Goal: Information Seeking & Learning: Find specific fact

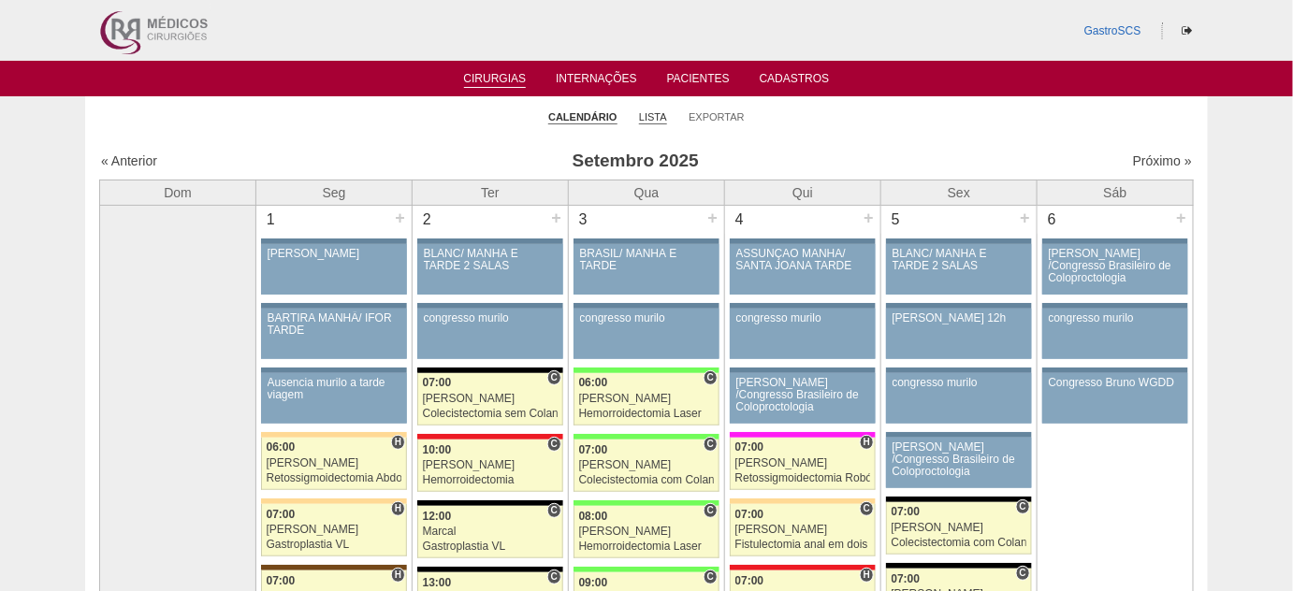
click at [654, 116] on link "Lista" at bounding box center [653, 117] width 28 height 14
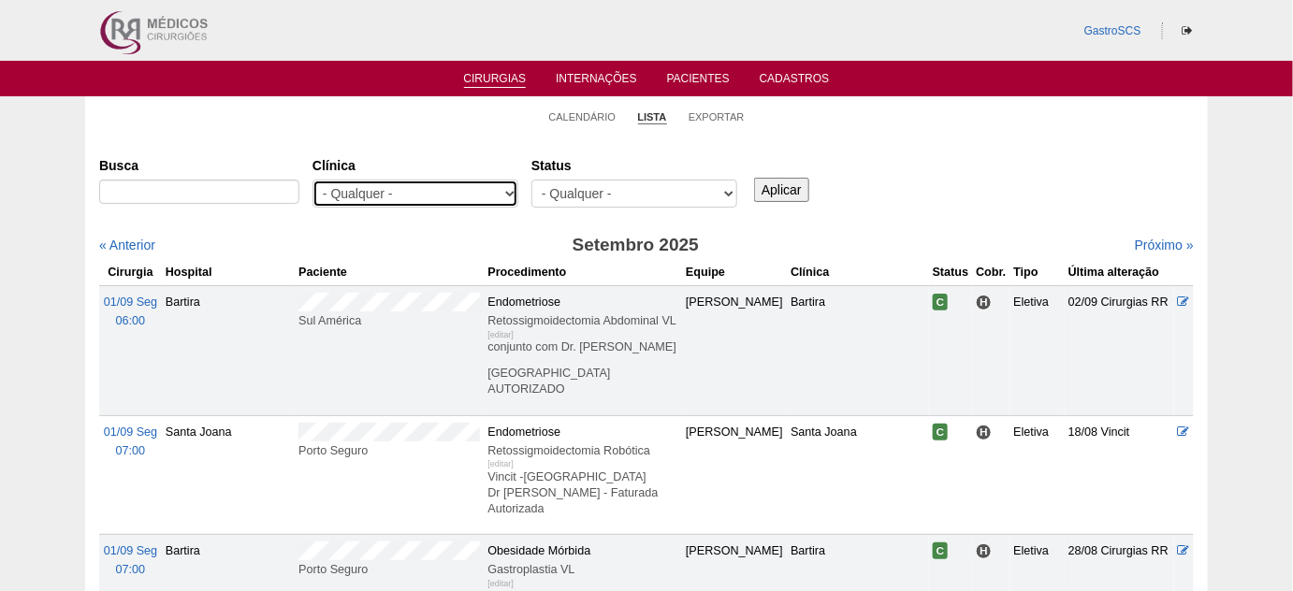
click at [475, 200] on select "- Qualquer - 6R Alphaville Assunção Bartira Brasil Christovão da Gama Cruz Azul…" at bounding box center [416, 194] width 206 height 28
click at [423, 183] on select "- Qualquer - 6R Alphaville Assunção Bartira Brasil Christovão da Gama Cruz Azul…" at bounding box center [416, 194] width 206 height 28
select select "22"
click at [313, 180] on select "- Qualquer - 6R Alphaville Assunção Bartira Brasil Christovão da Gama Cruz Azul…" at bounding box center [416, 194] width 206 height 28
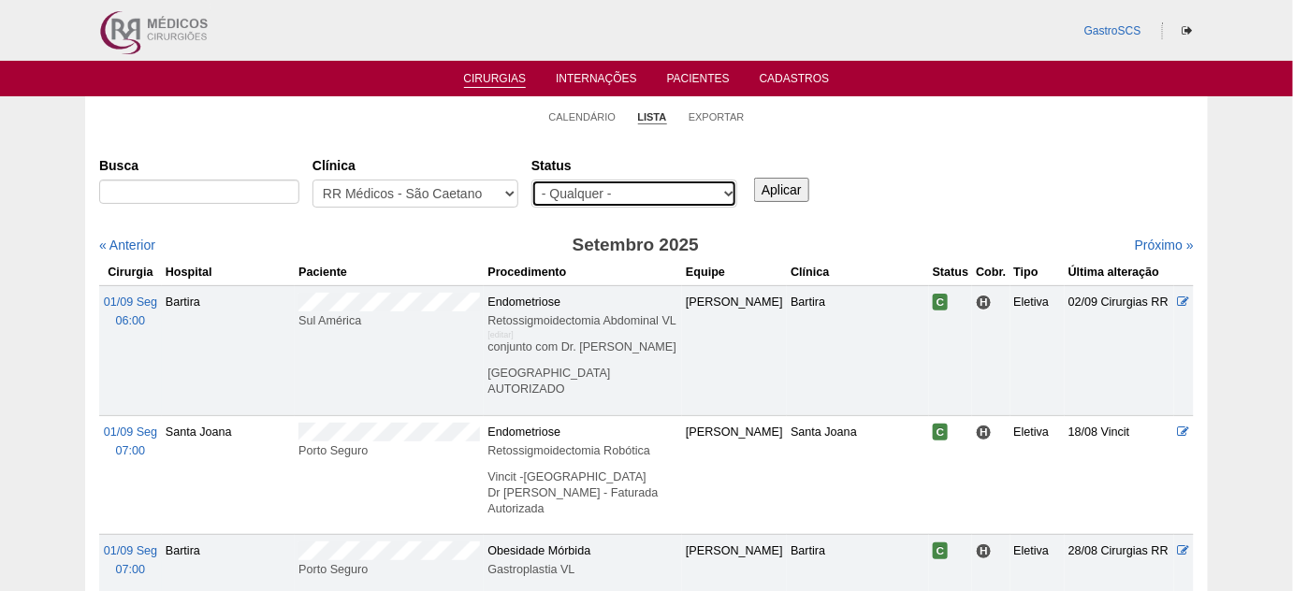
drag, startPoint x: 694, startPoint y: 200, endPoint x: 686, endPoint y: 206, distance: 10.1
click at [694, 200] on select "- Qualquer - Reservada Confirmada Suspensa Cancelada" at bounding box center [635, 194] width 206 height 28
select select "conf"
click at [532, 180] on select "- Qualquer - Reservada Confirmada Suspensa Cancelada" at bounding box center [635, 194] width 206 height 28
click at [794, 189] on input "Aplicar" at bounding box center [781, 190] width 55 height 24
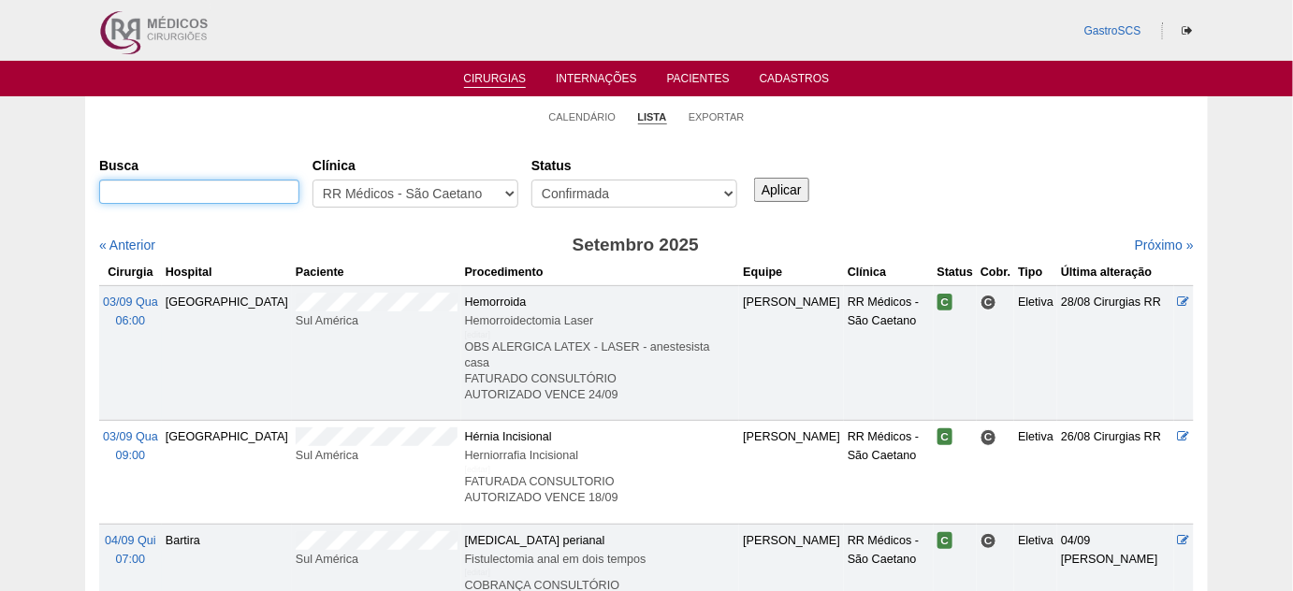
click at [187, 196] on input "Busca" at bounding box center [199, 192] width 200 height 24
type input "porto seguro"
click at [781, 184] on input "Aplicar" at bounding box center [781, 190] width 55 height 24
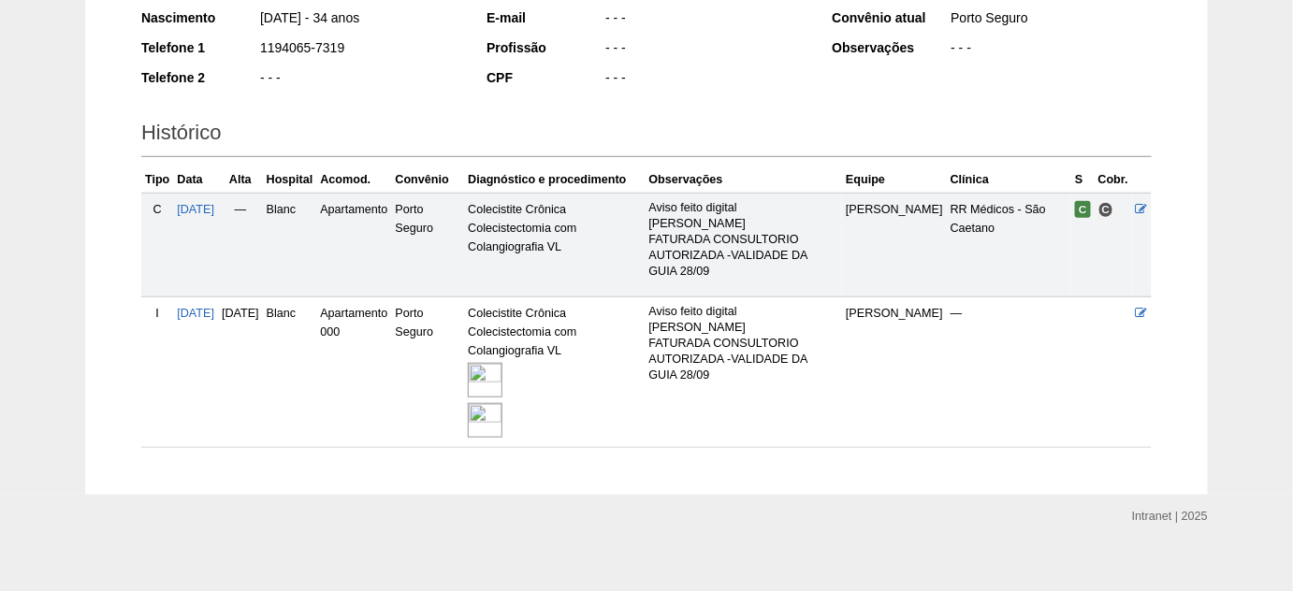
scroll to position [340, 0]
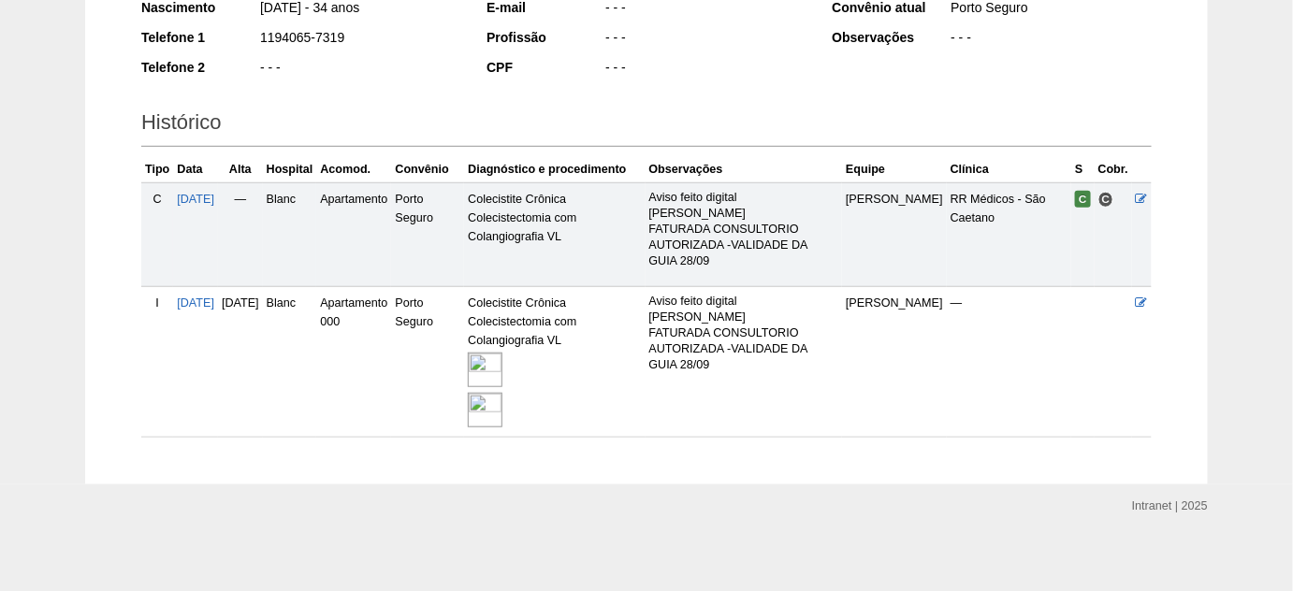
click at [503, 361] on img at bounding box center [485, 370] width 35 height 35
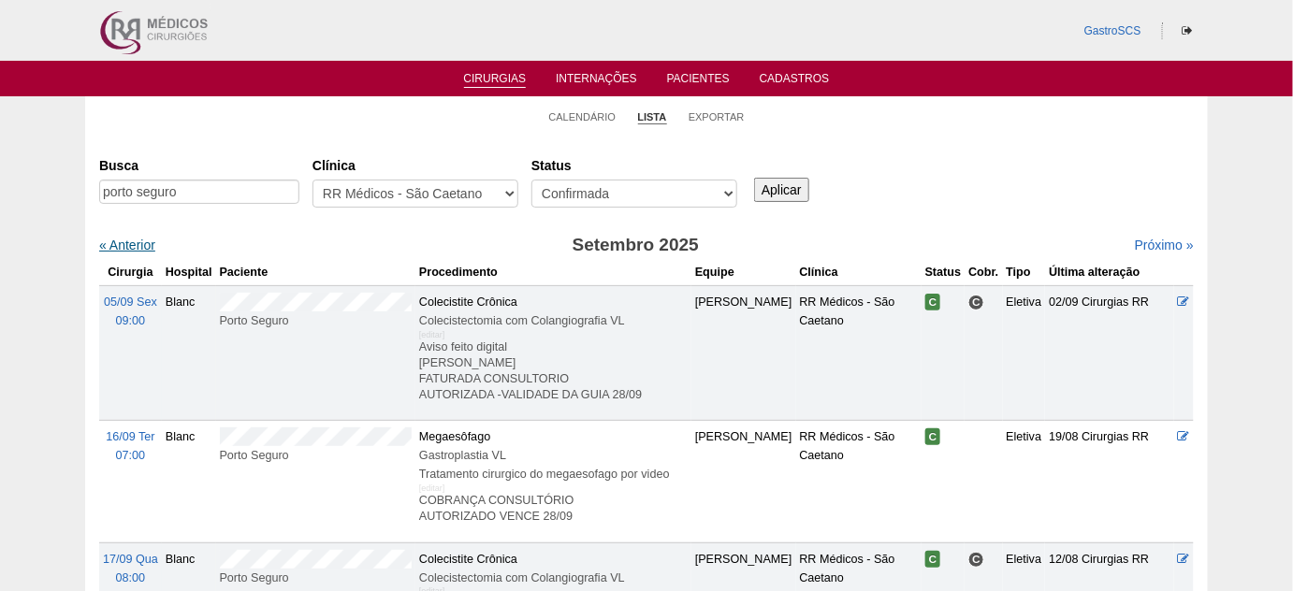
click at [121, 239] on link "« Anterior" at bounding box center [127, 245] width 56 height 15
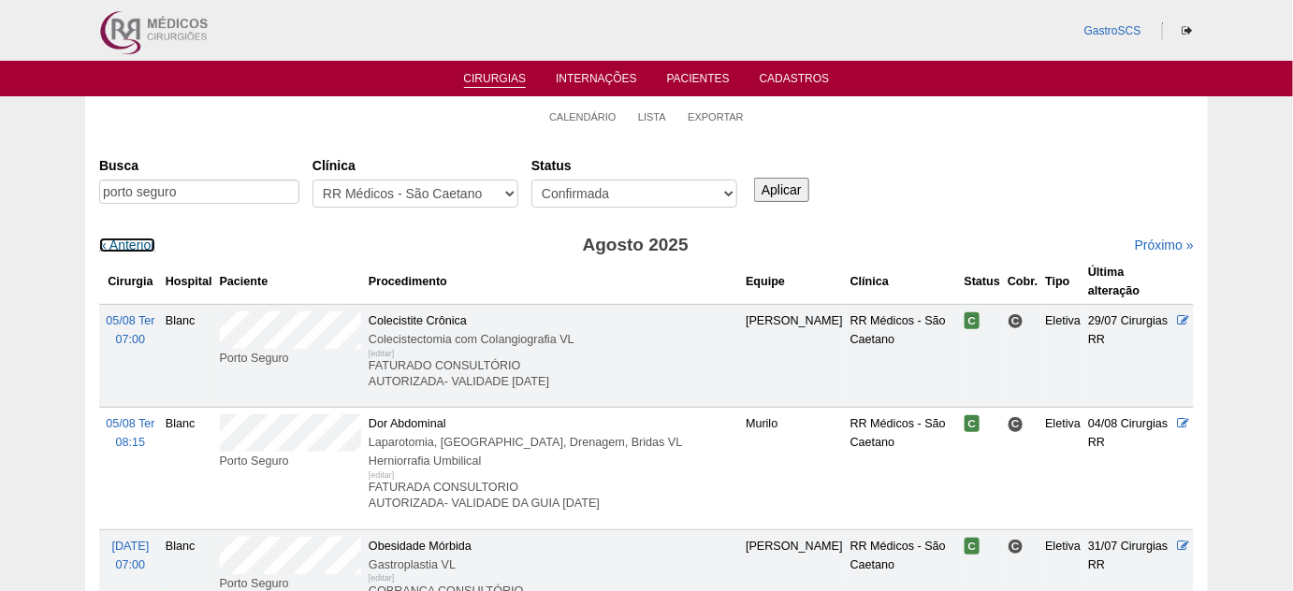
click at [121, 239] on link "« Anterior" at bounding box center [127, 245] width 56 height 15
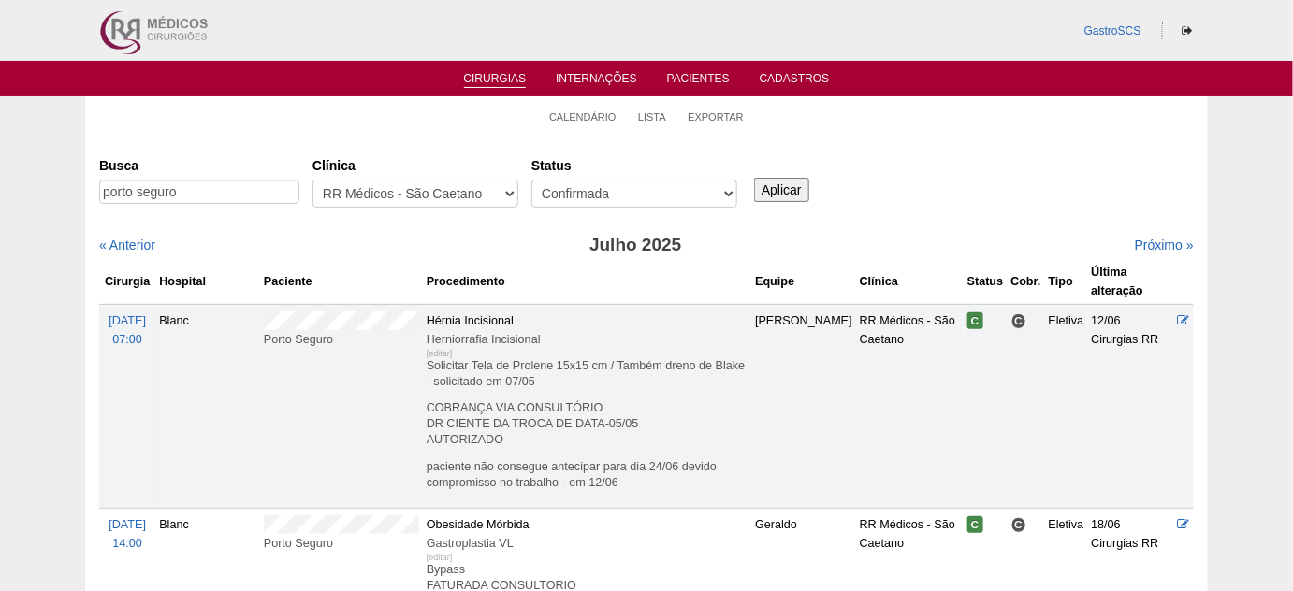
click at [794, 188] on input "Aplicar" at bounding box center [781, 190] width 55 height 24
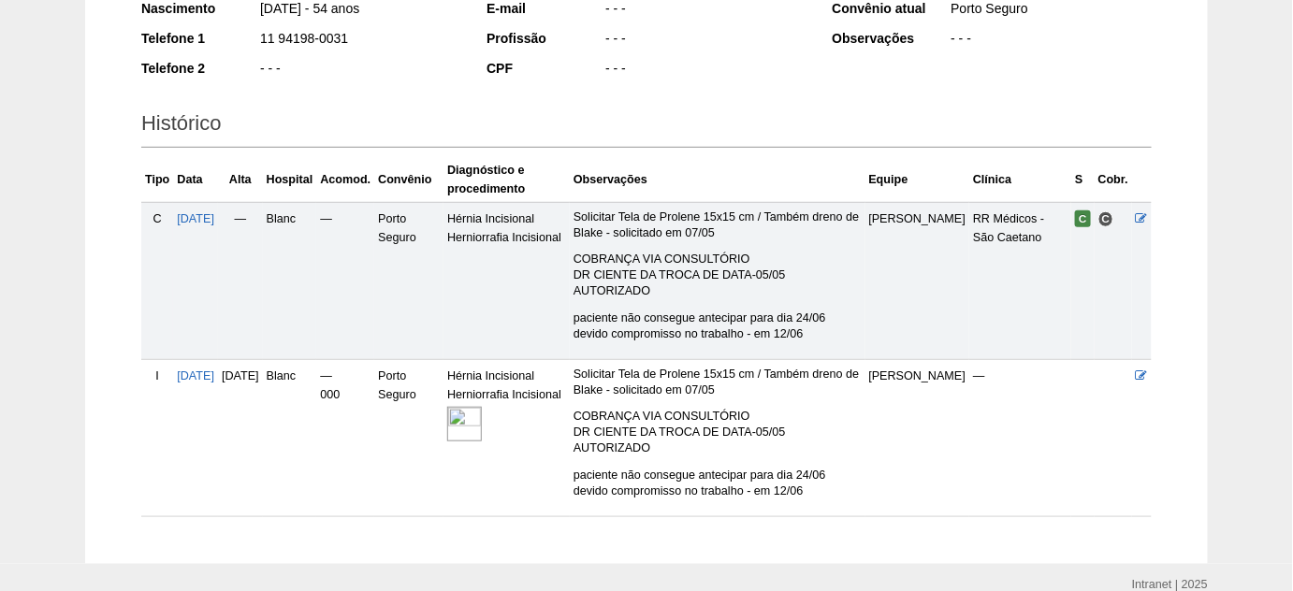
scroll to position [340, 0]
click at [482, 411] on img at bounding box center [464, 423] width 35 height 35
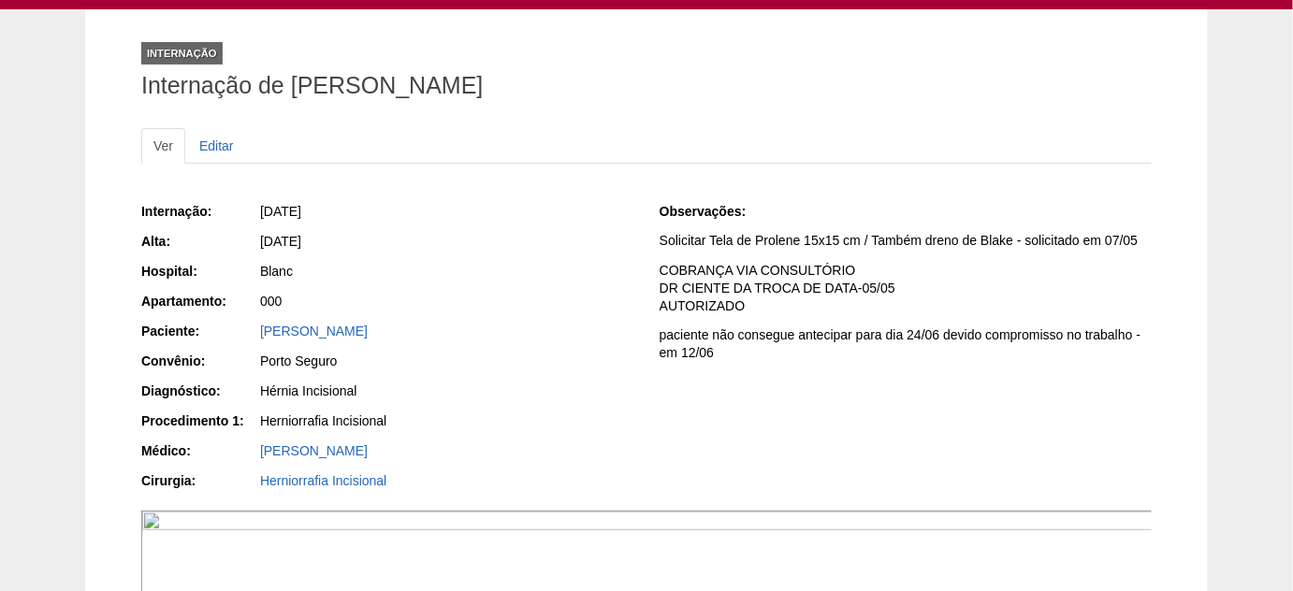
scroll to position [84, 0]
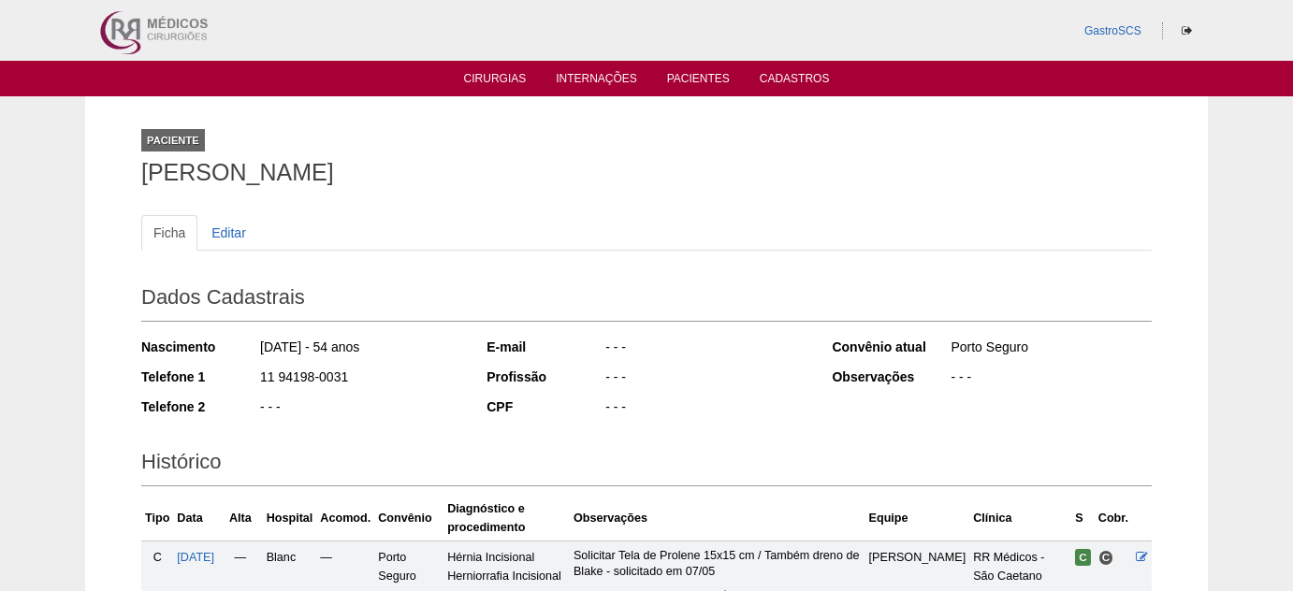
scroll to position [338, 0]
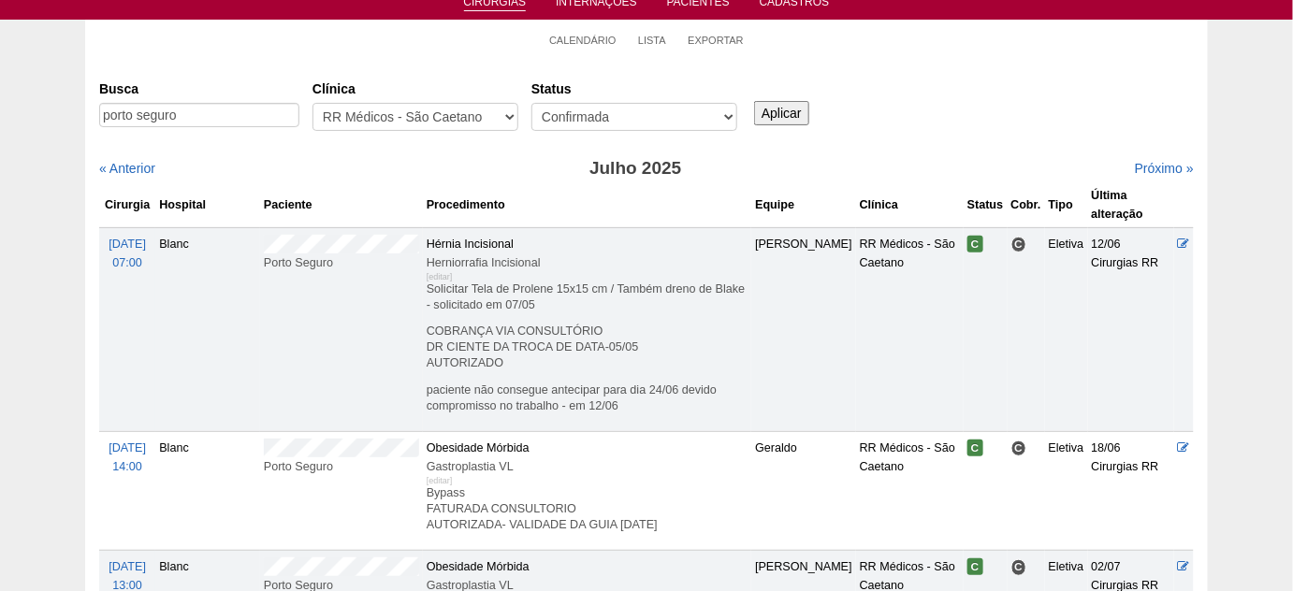
scroll to position [169, 0]
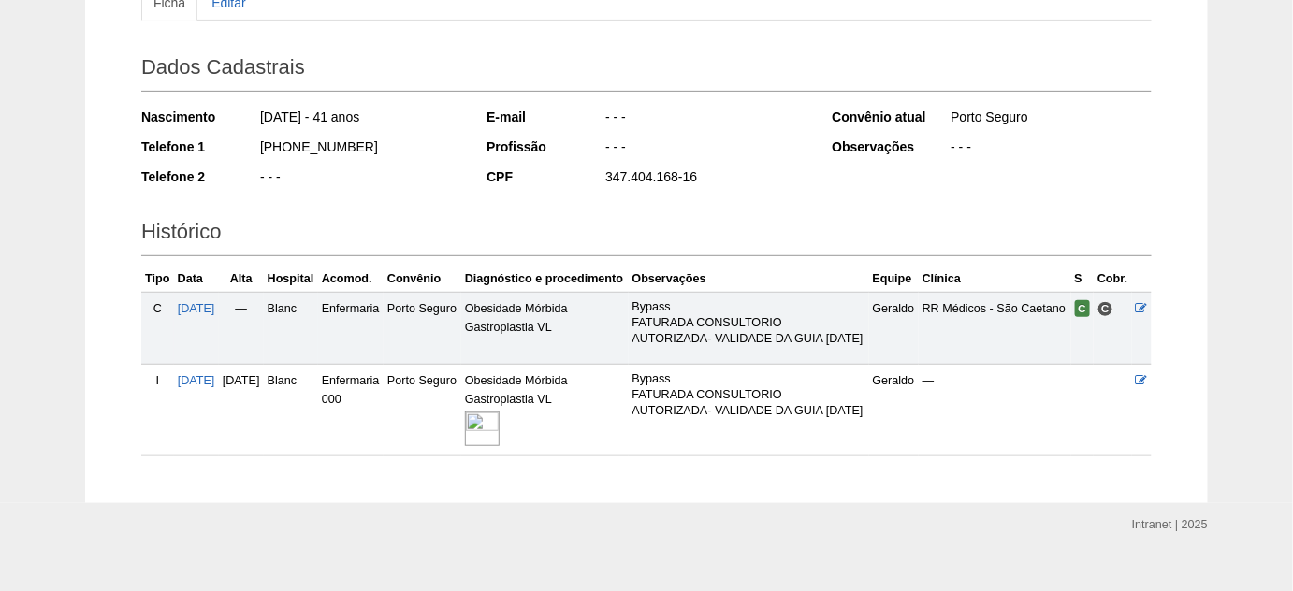
scroll to position [286, 0]
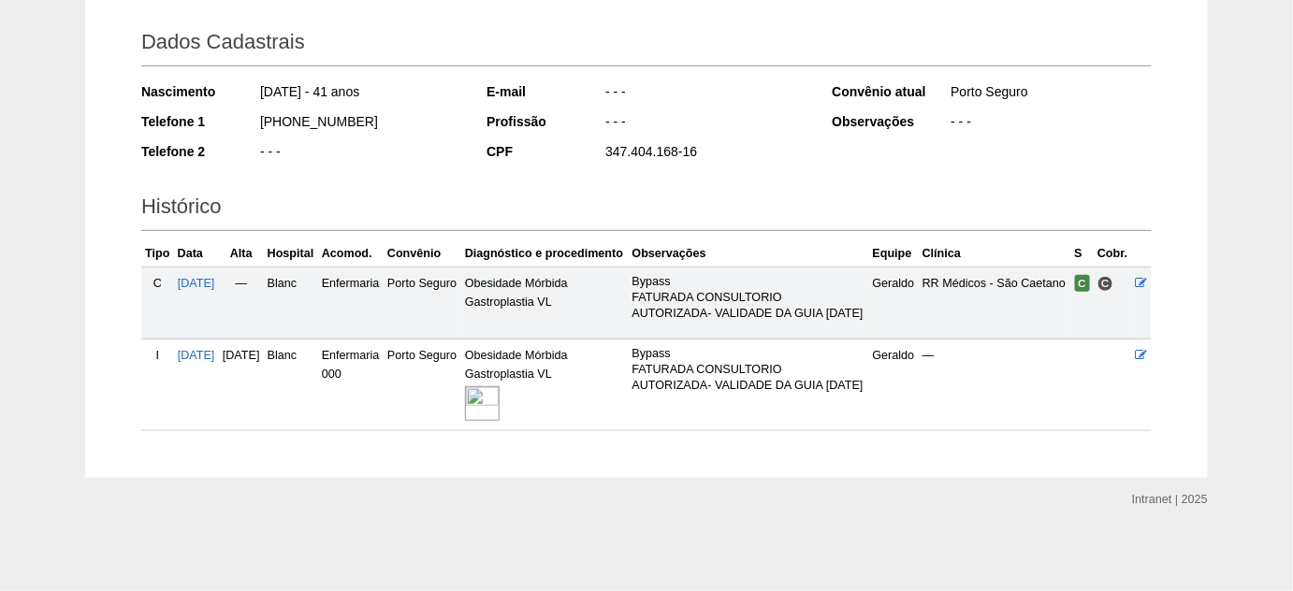
click at [500, 404] on img at bounding box center [482, 404] width 35 height 35
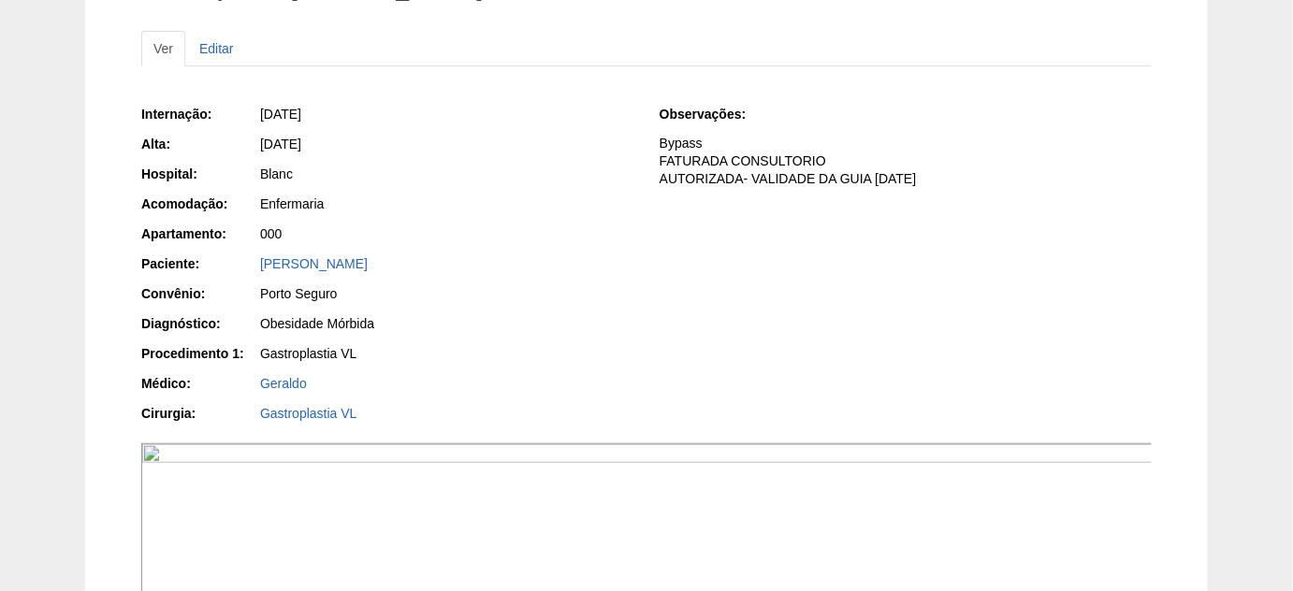
scroll to position [169, 0]
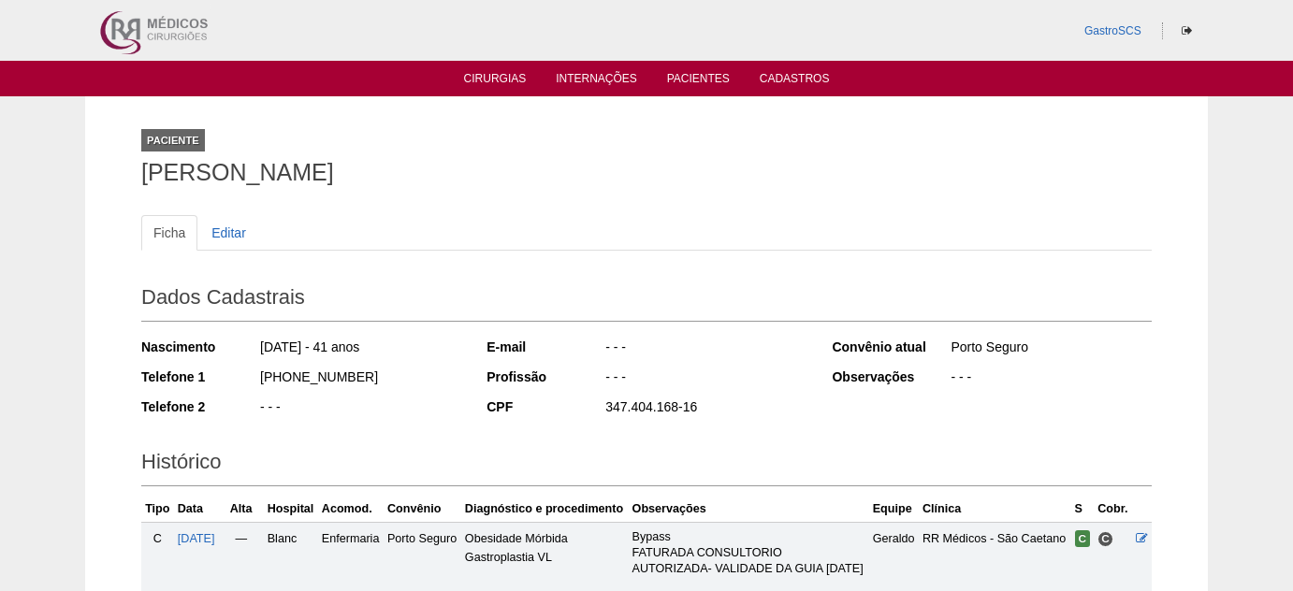
scroll to position [279, 0]
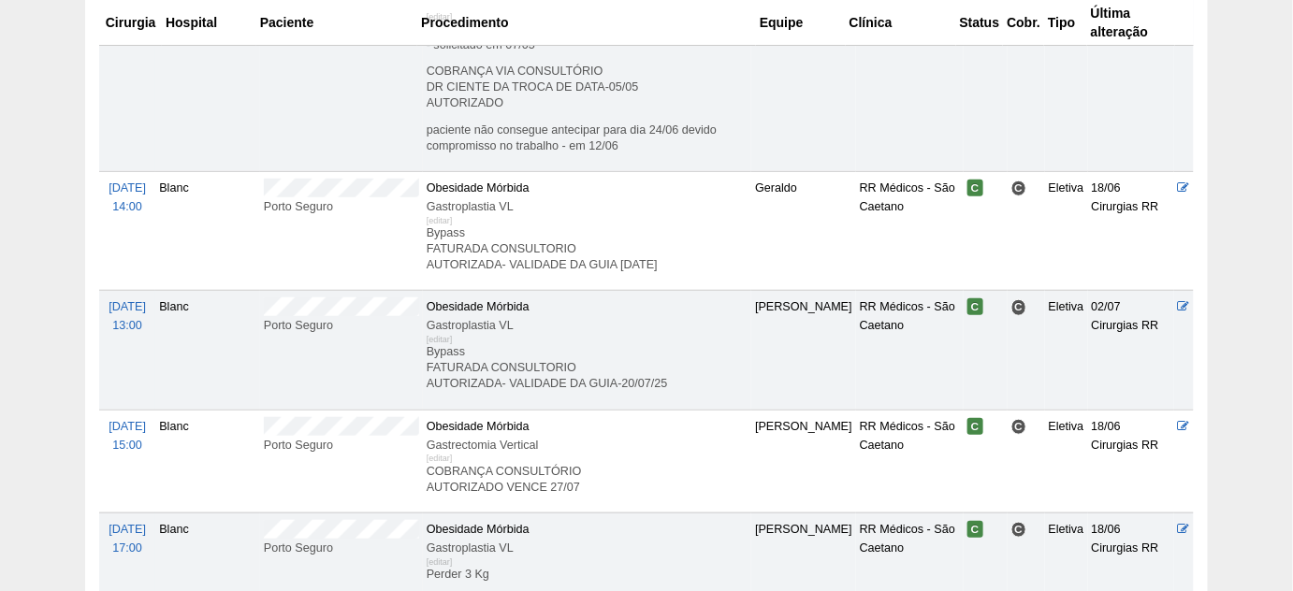
scroll to position [338, 0]
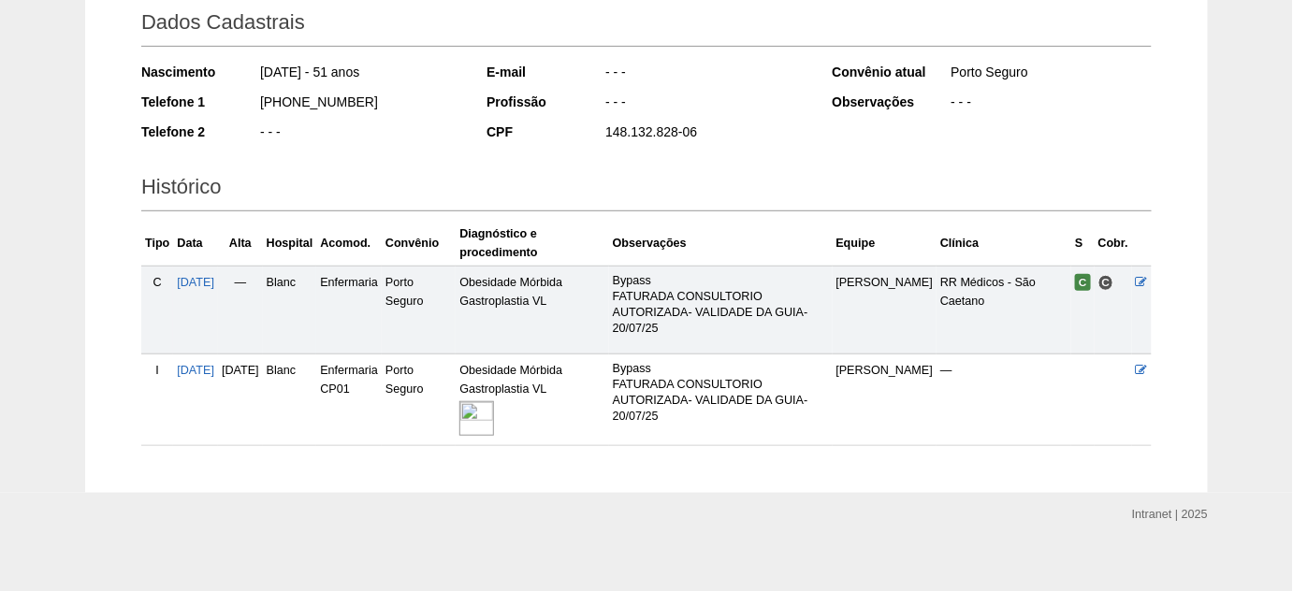
scroll to position [286, 0]
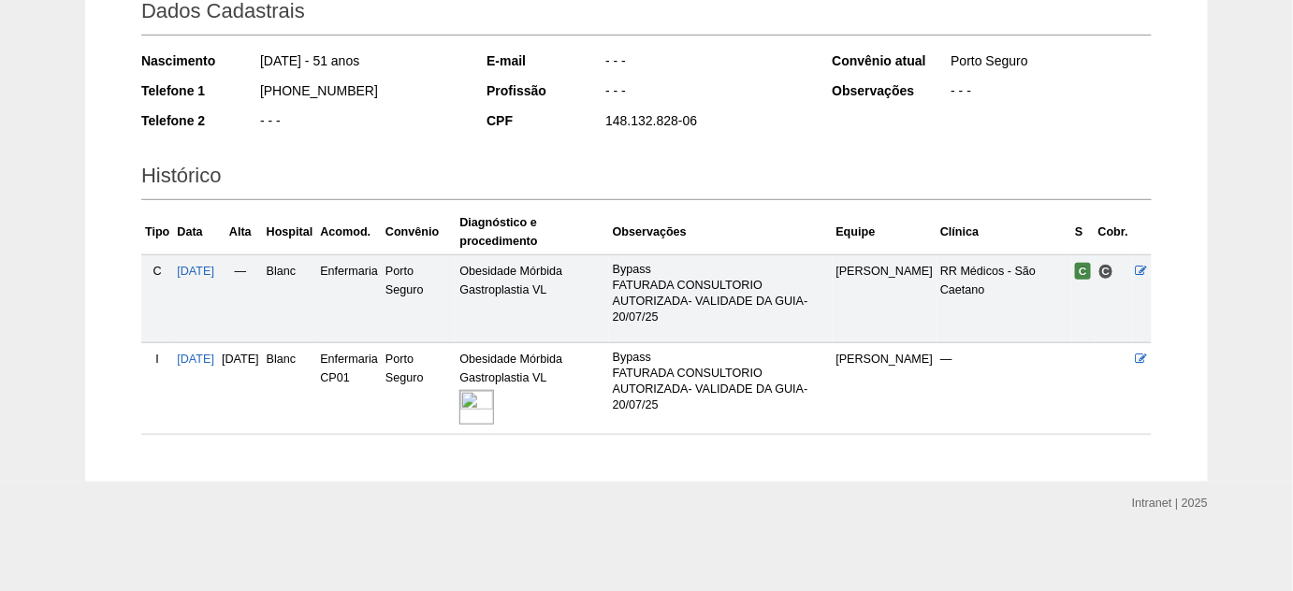
click at [494, 407] on img at bounding box center [477, 407] width 35 height 35
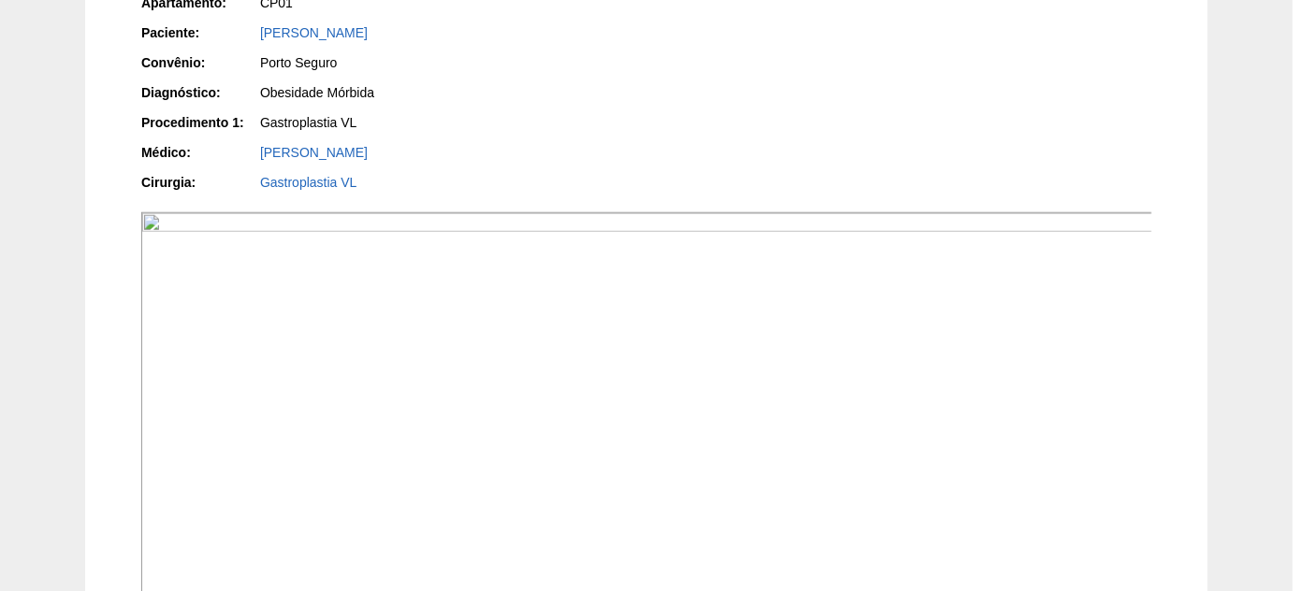
scroll to position [425, 0]
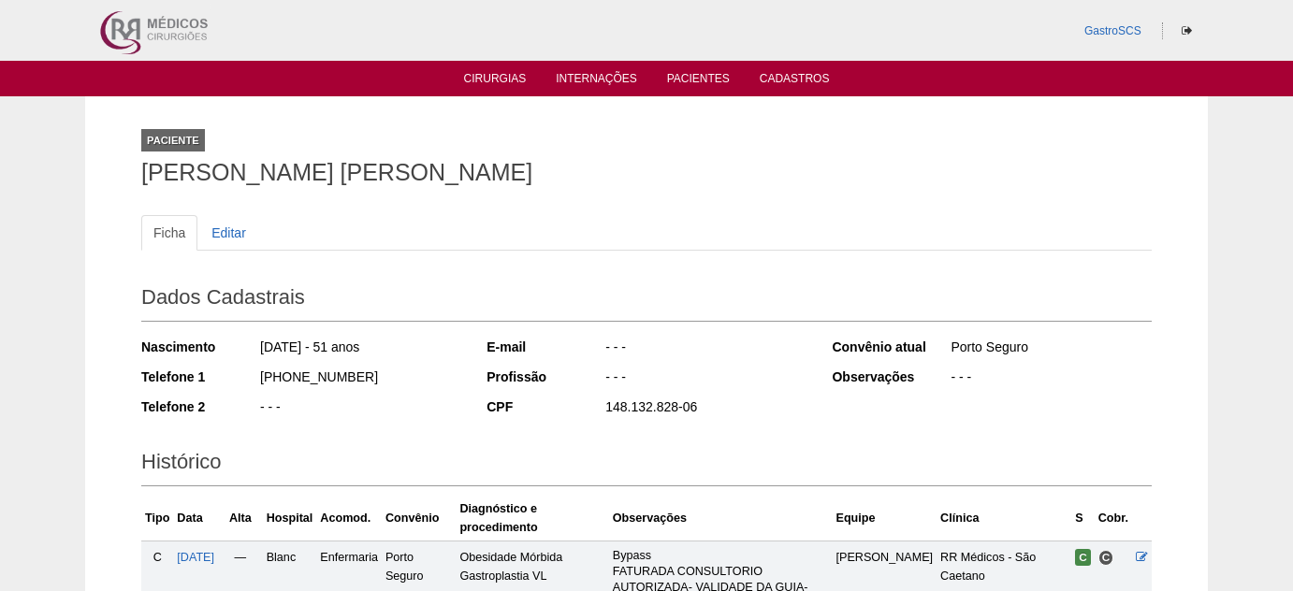
scroll to position [279, 0]
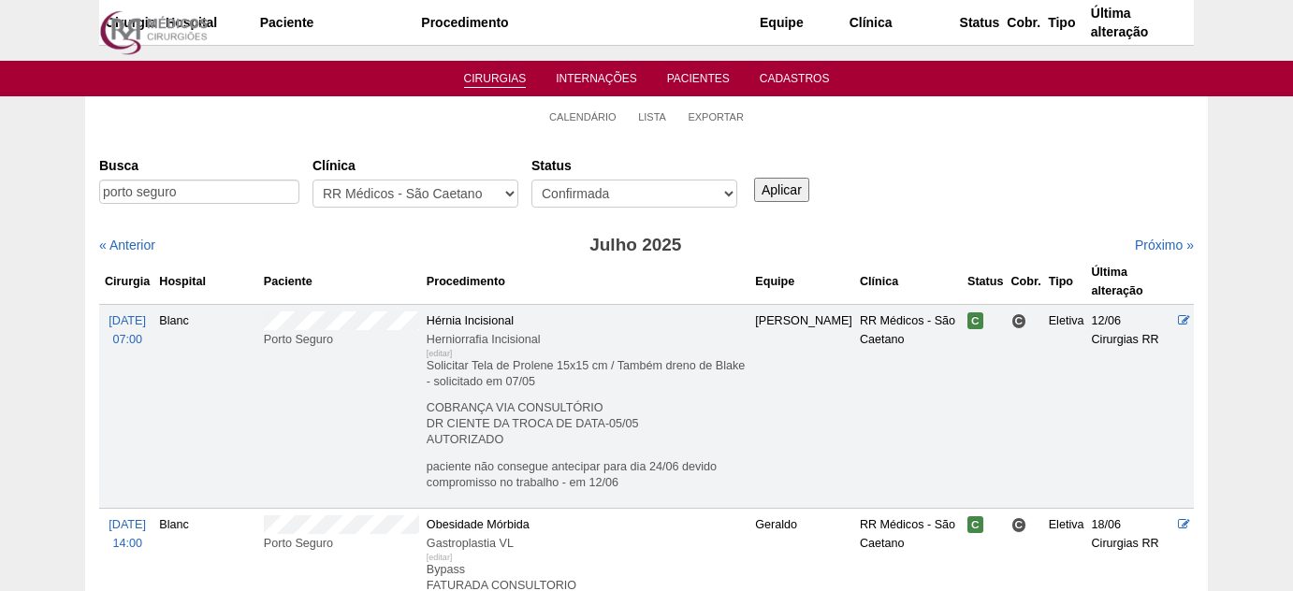
scroll to position [338, 0]
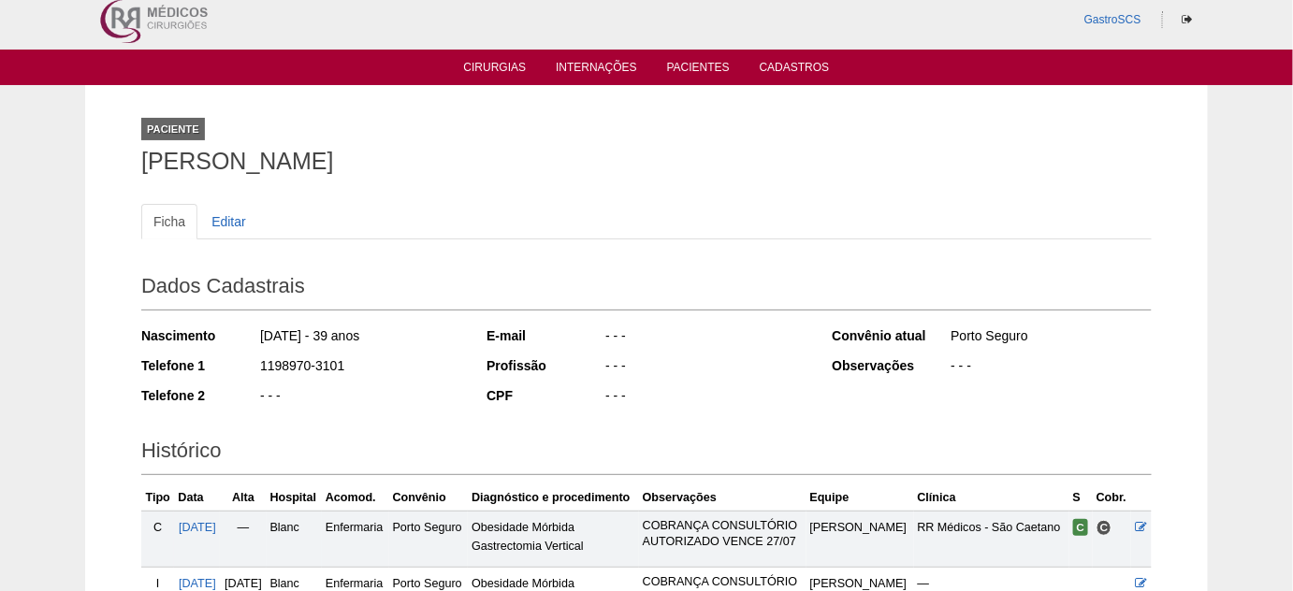
scroll to position [237, 0]
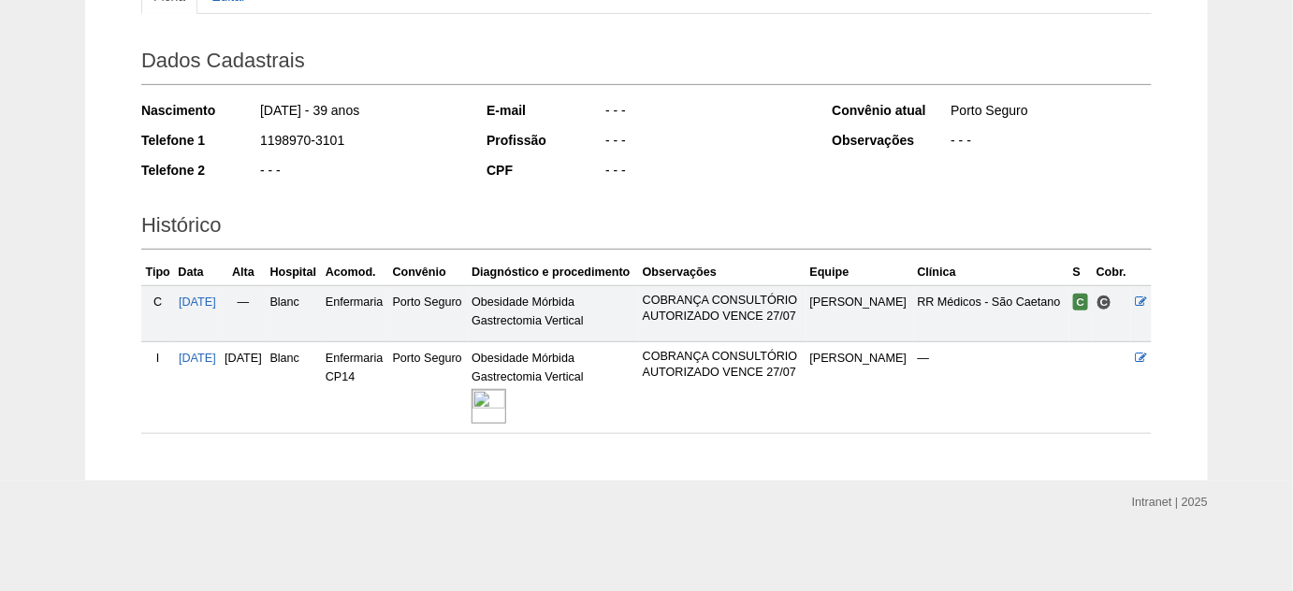
click at [506, 407] on img at bounding box center [489, 406] width 35 height 35
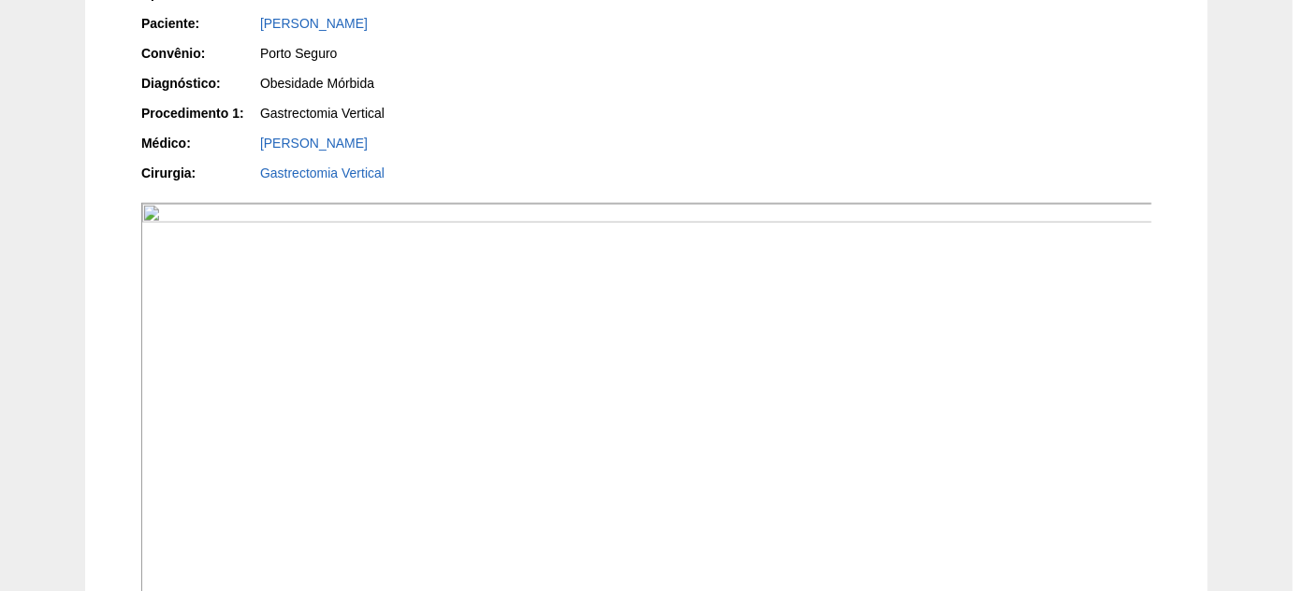
scroll to position [255, 0]
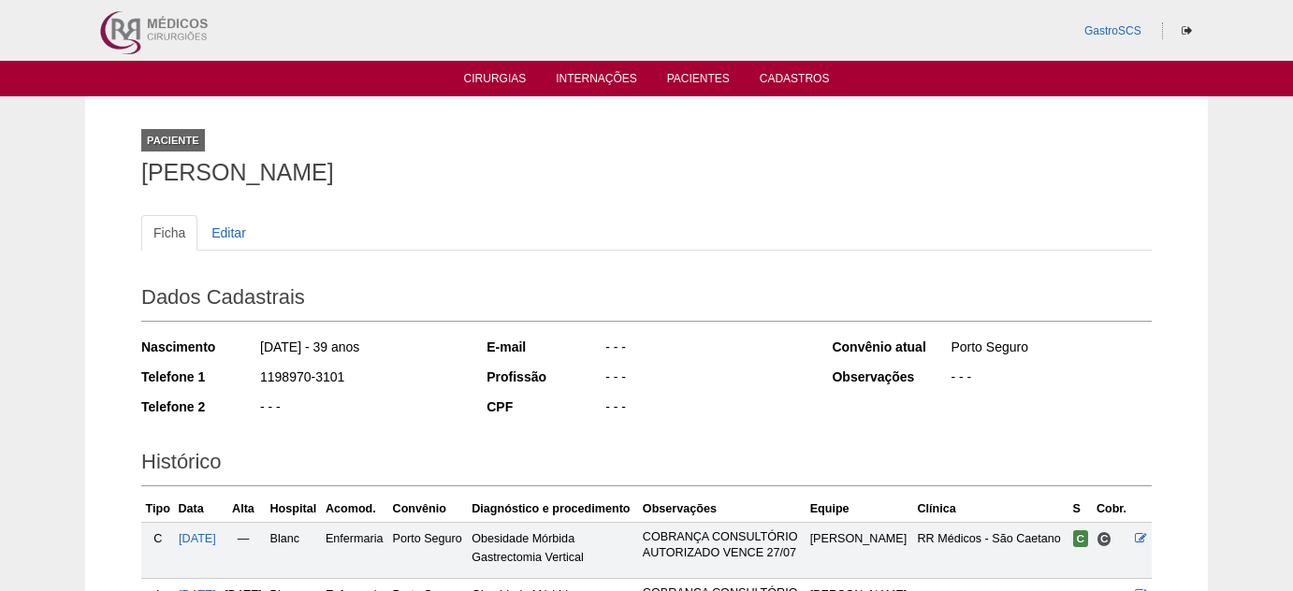
scroll to position [226, 0]
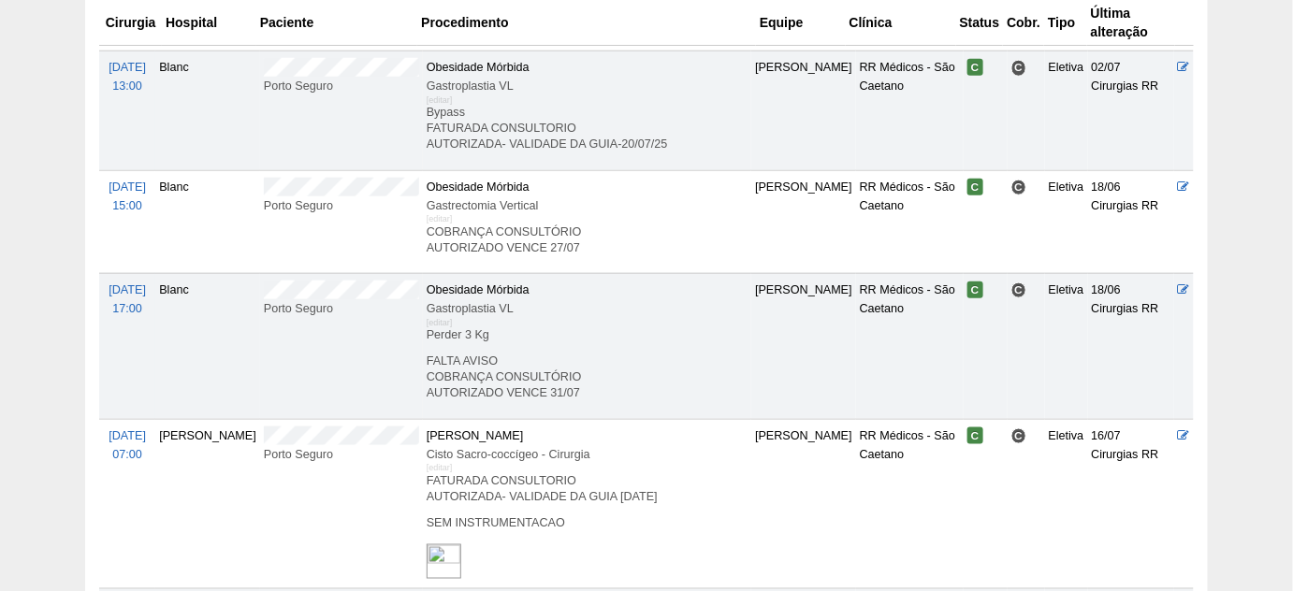
scroll to position [593, 0]
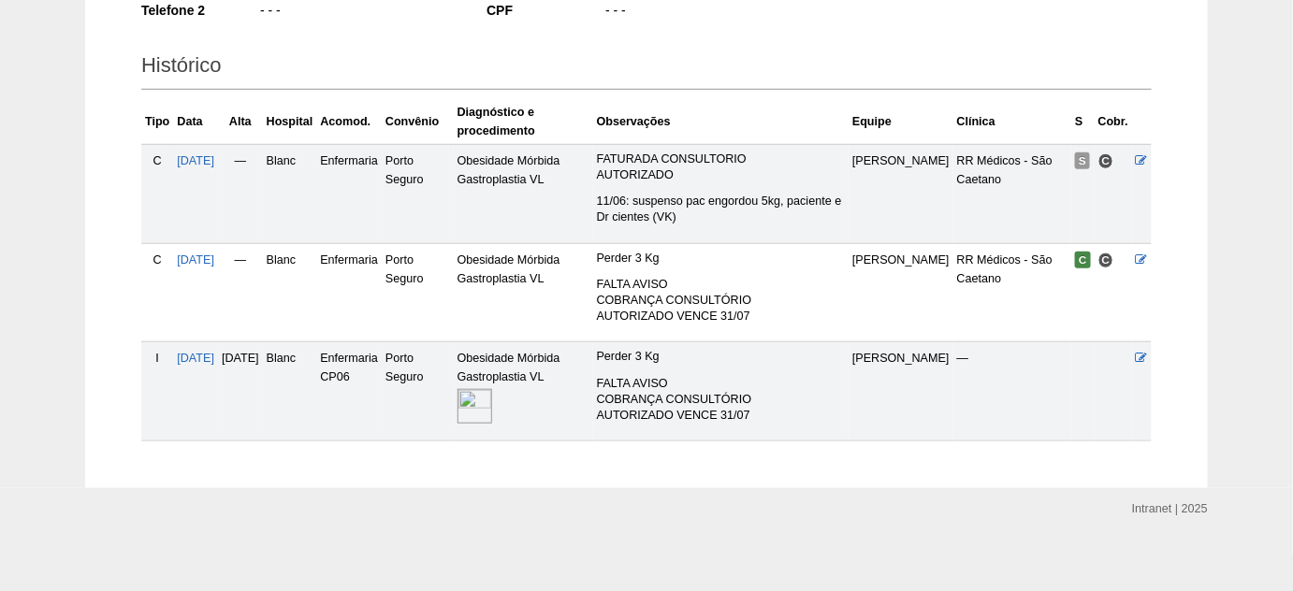
scroll to position [404, 0]
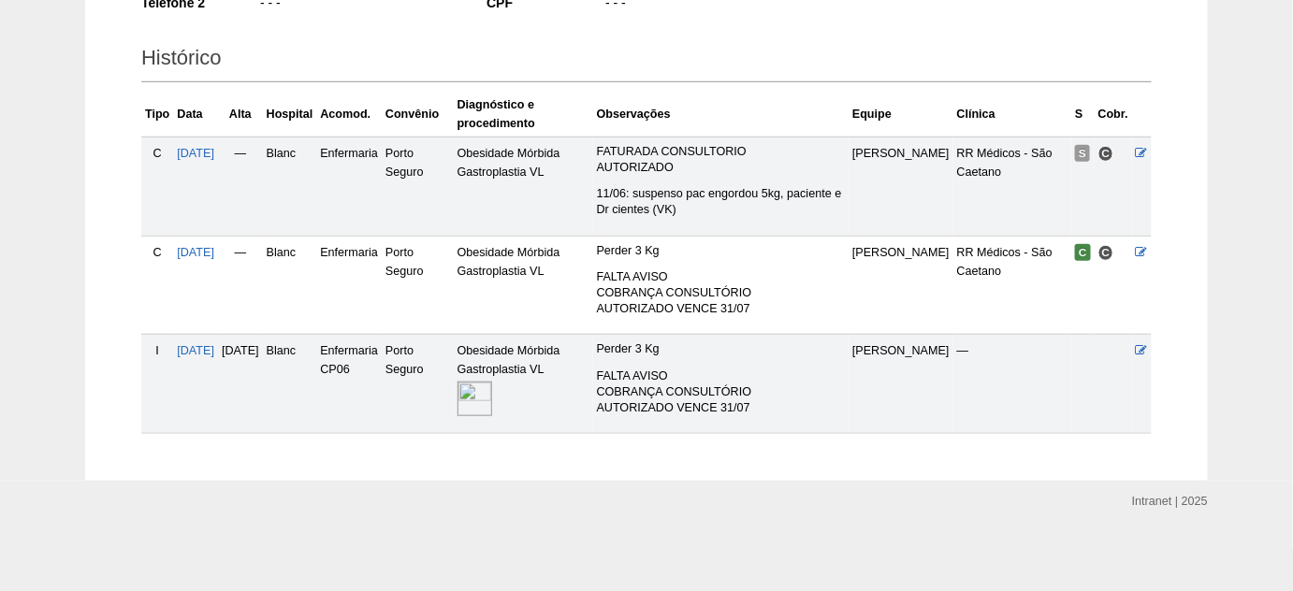
click at [492, 399] on img at bounding box center [475, 399] width 35 height 35
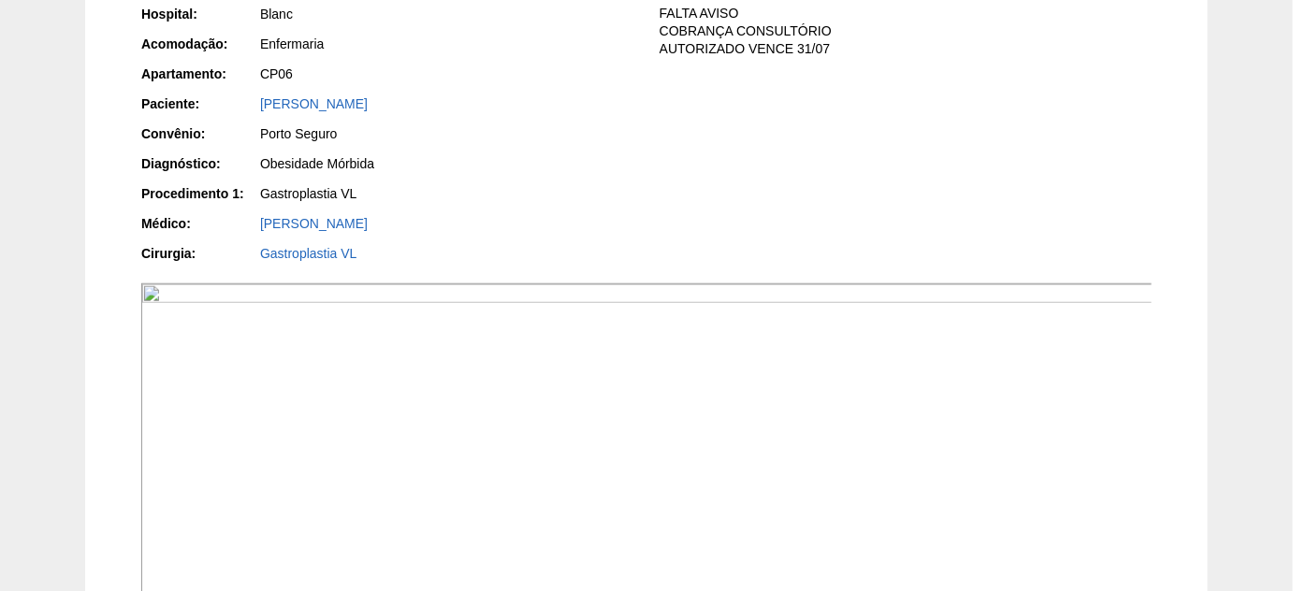
scroll to position [255, 0]
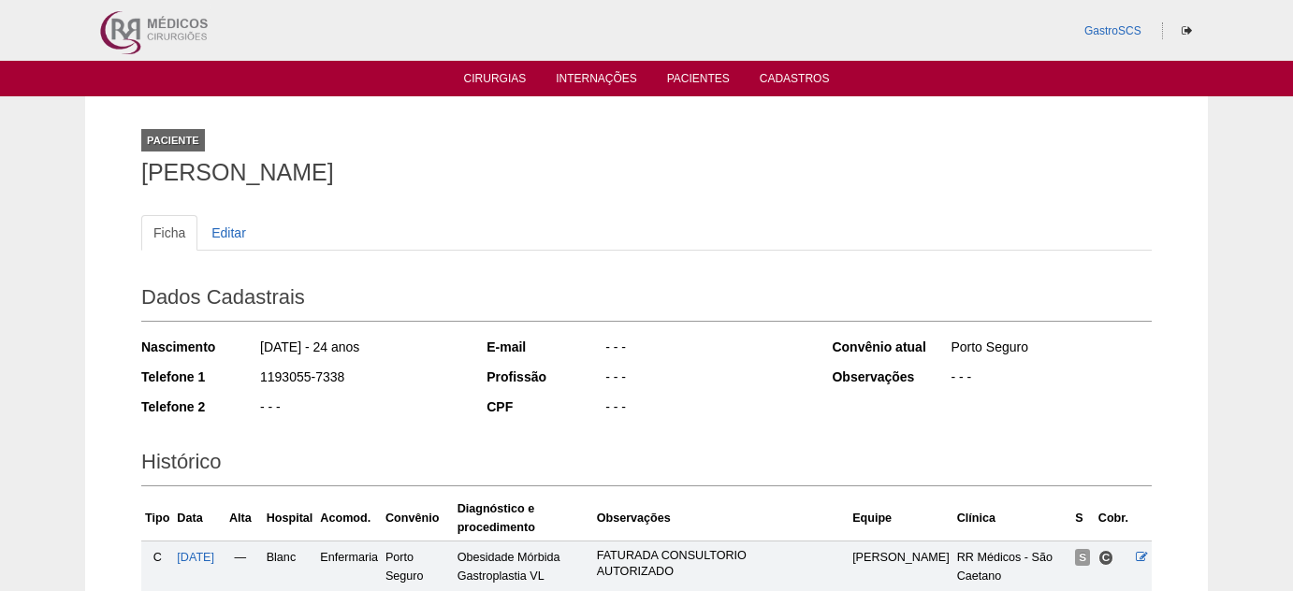
scroll to position [402, 0]
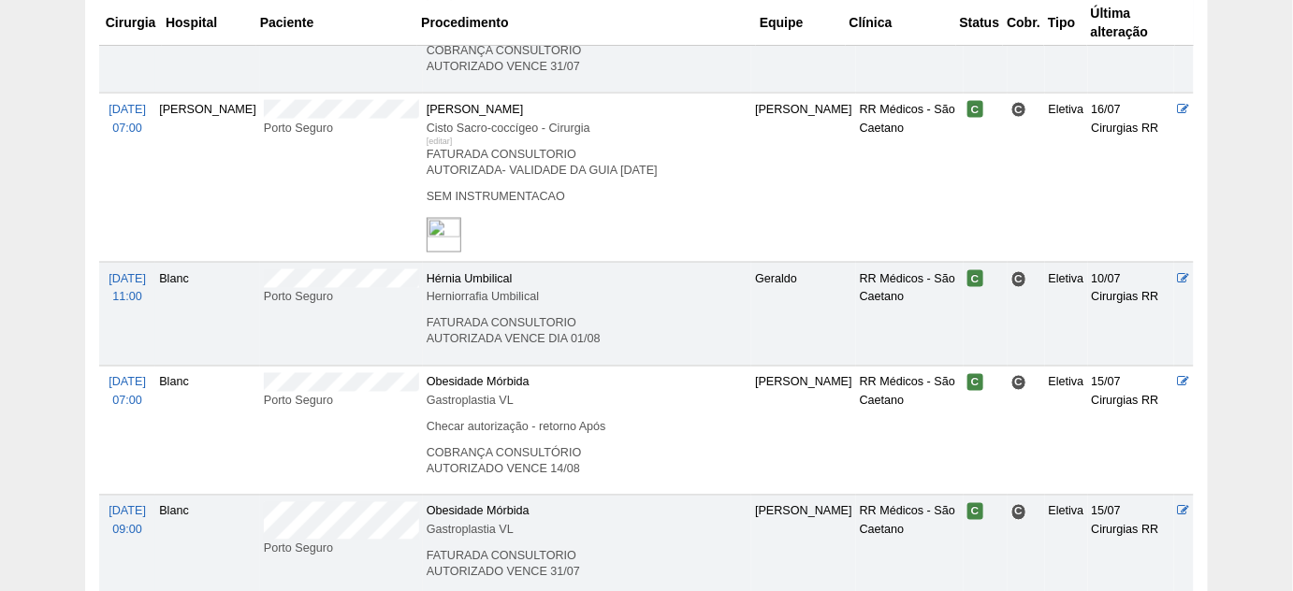
scroll to position [933, 0]
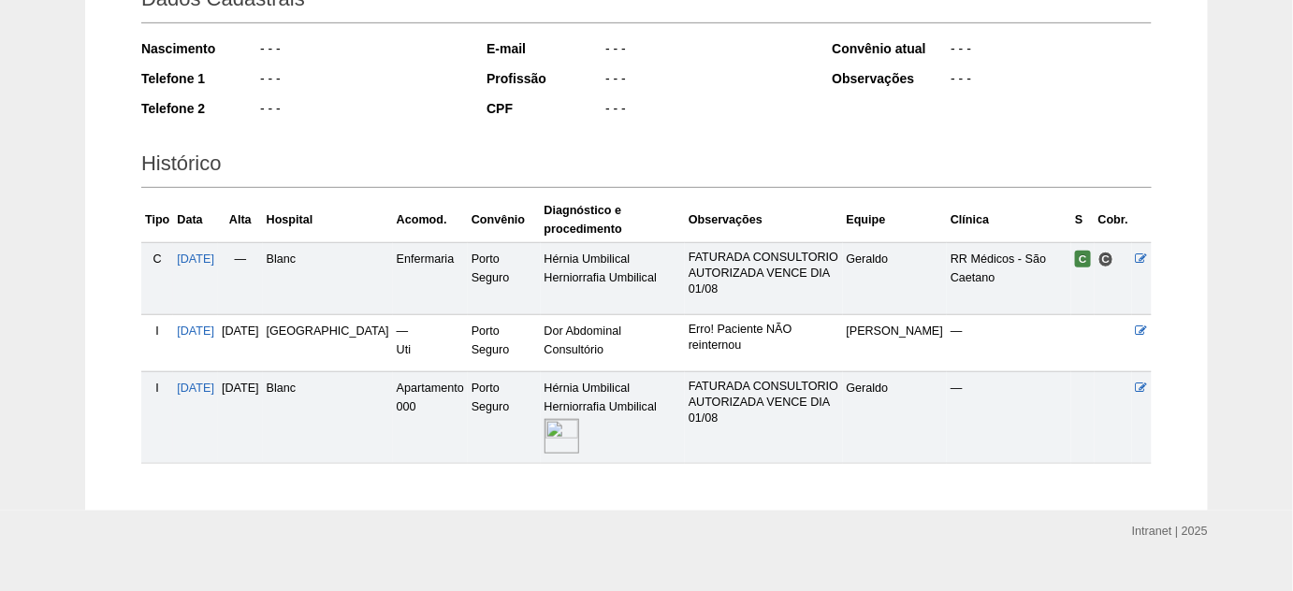
scroll to position [322, 0]
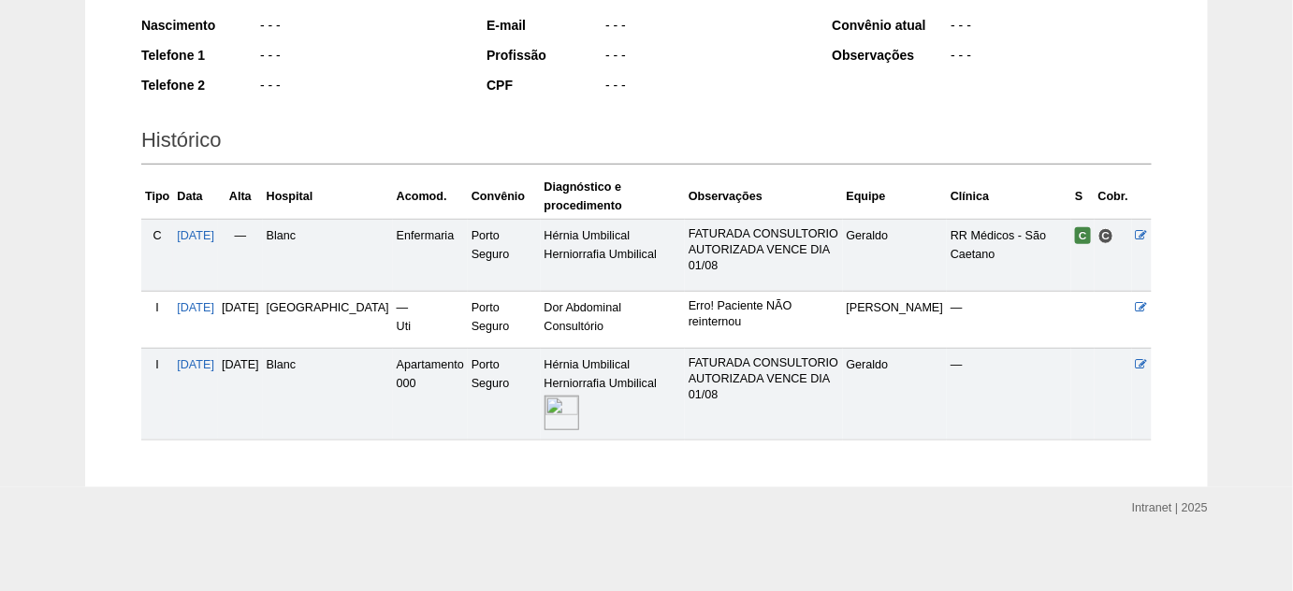
click at [545, 402] on img at bounding box center [562, 413] width 35 height 35
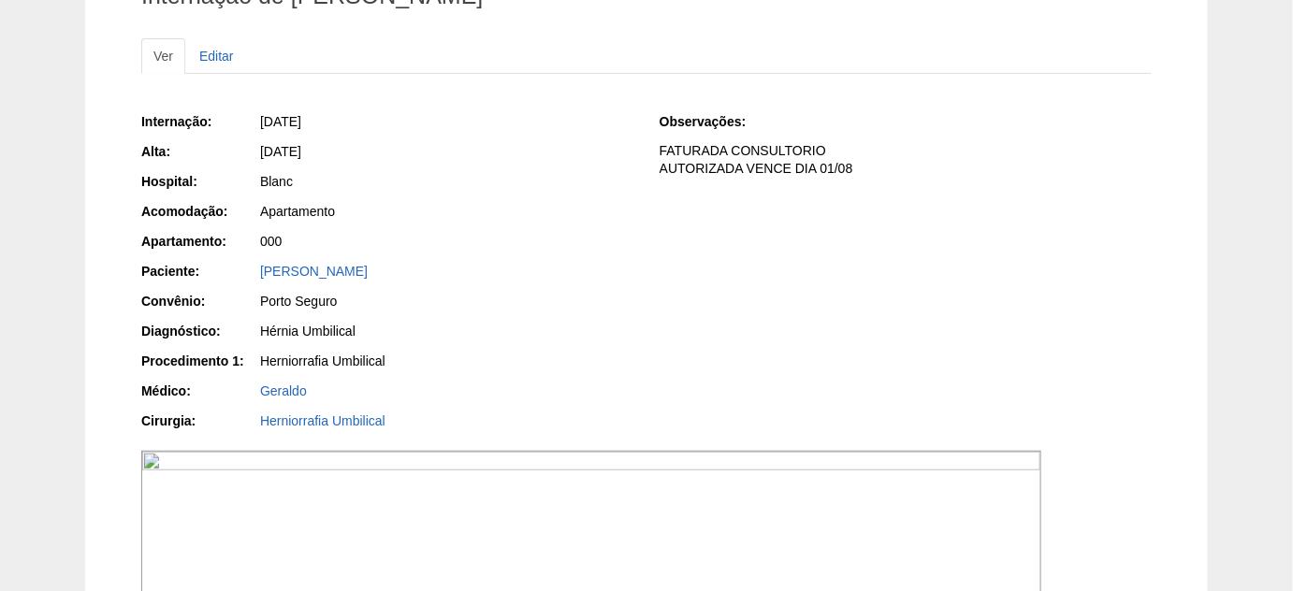
scroll to position [169, 0]
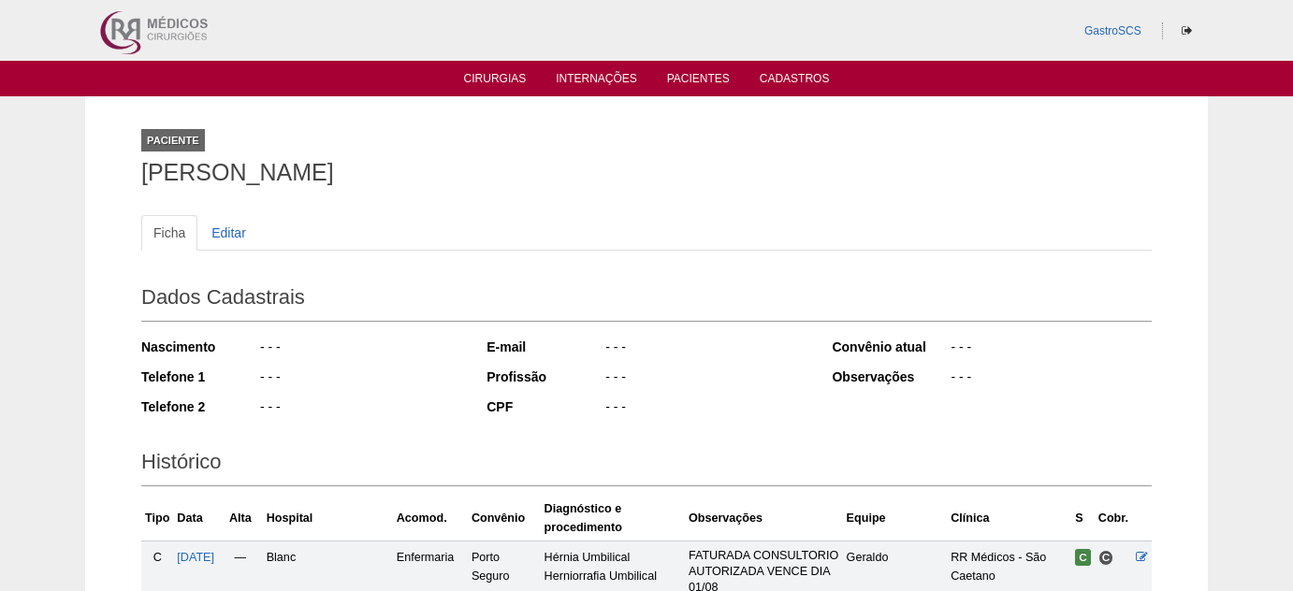
scroll to position [322, 0]
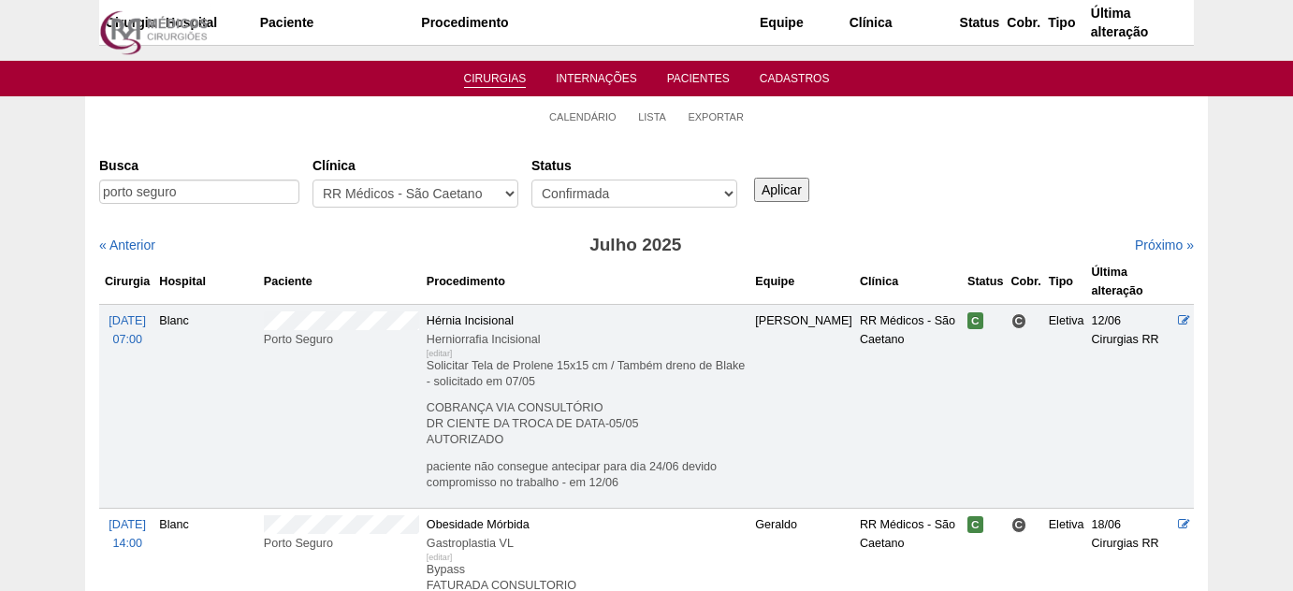
scroll to position [933, 0]
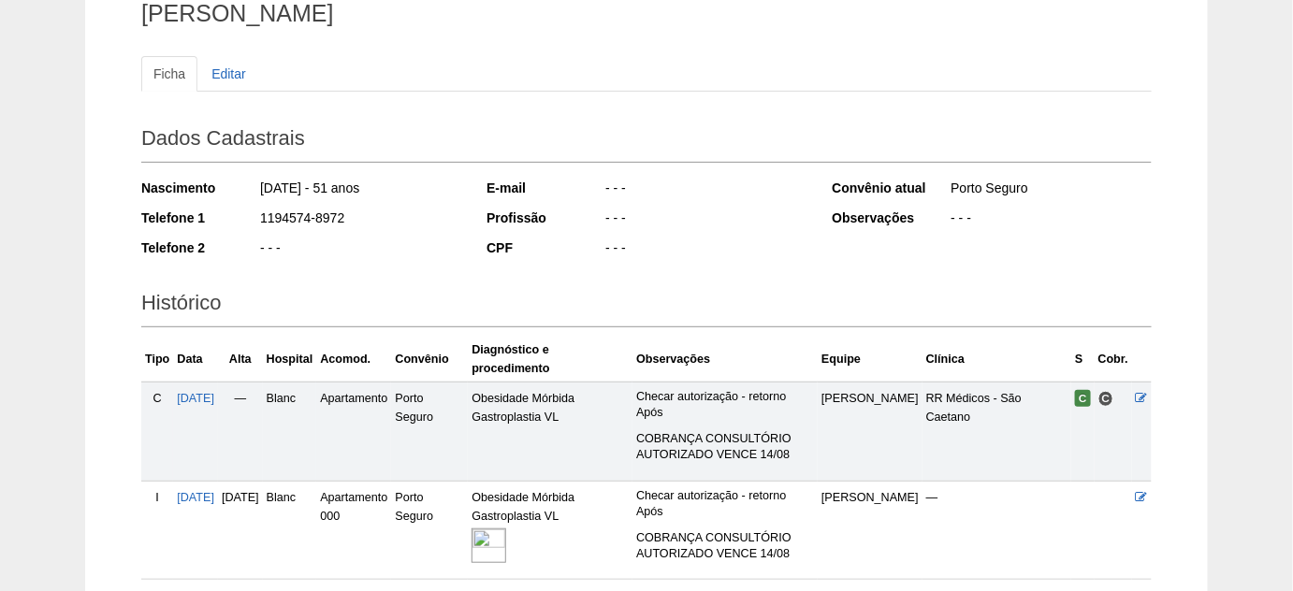
scroll to position [169, 0]
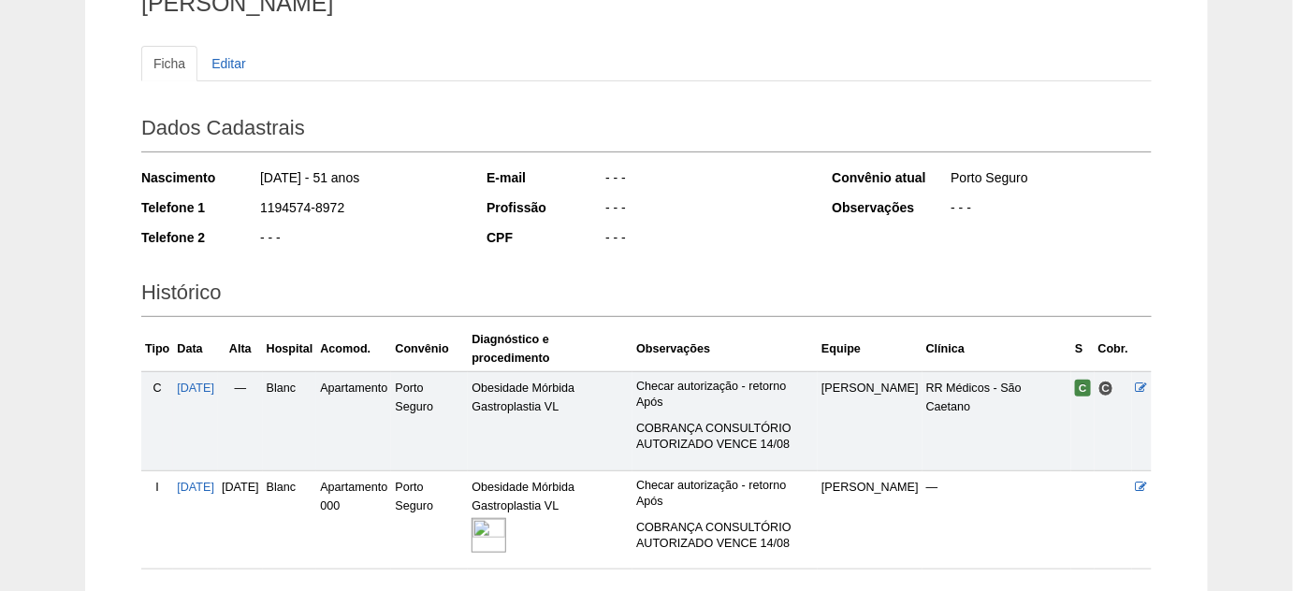
click at [506, 533] on img at bounding box center [489, 535] width 35 height 35
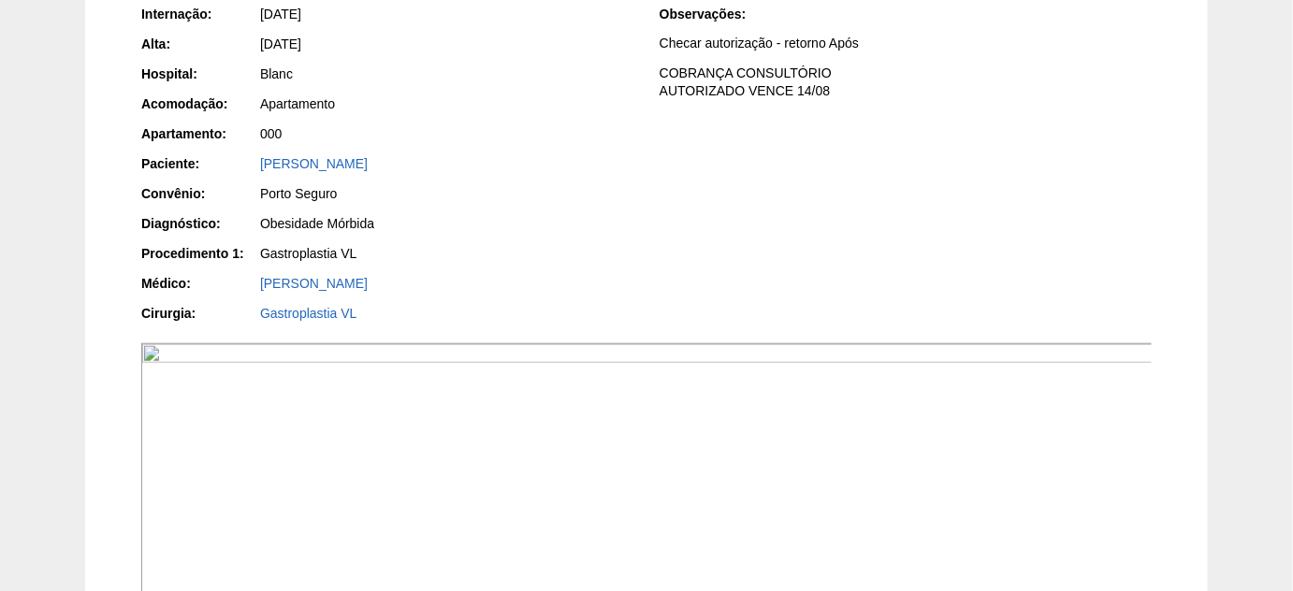
scroll to position [255, 0]
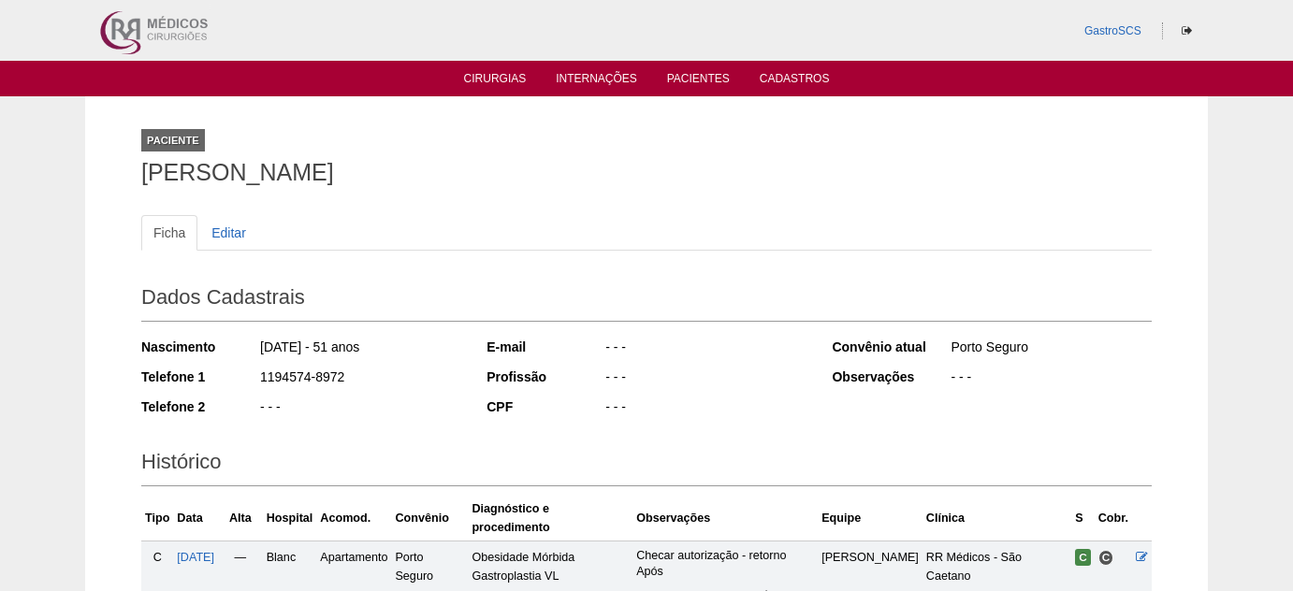
scroll to position [171, 0]
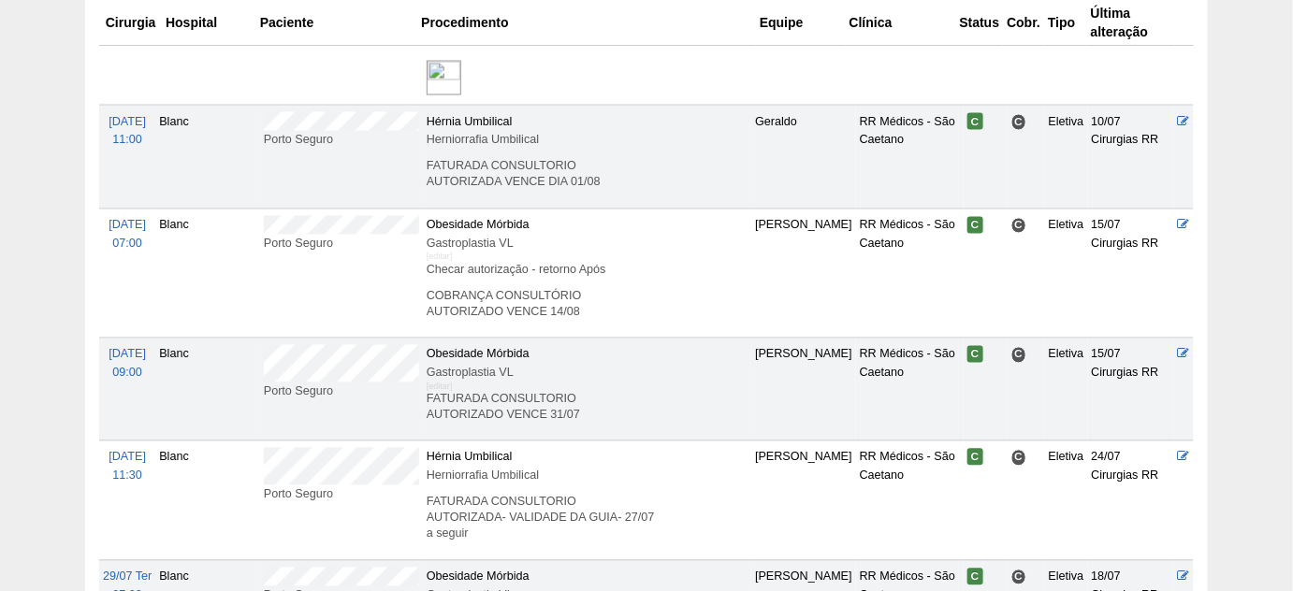
scroll to position [1103, 0]
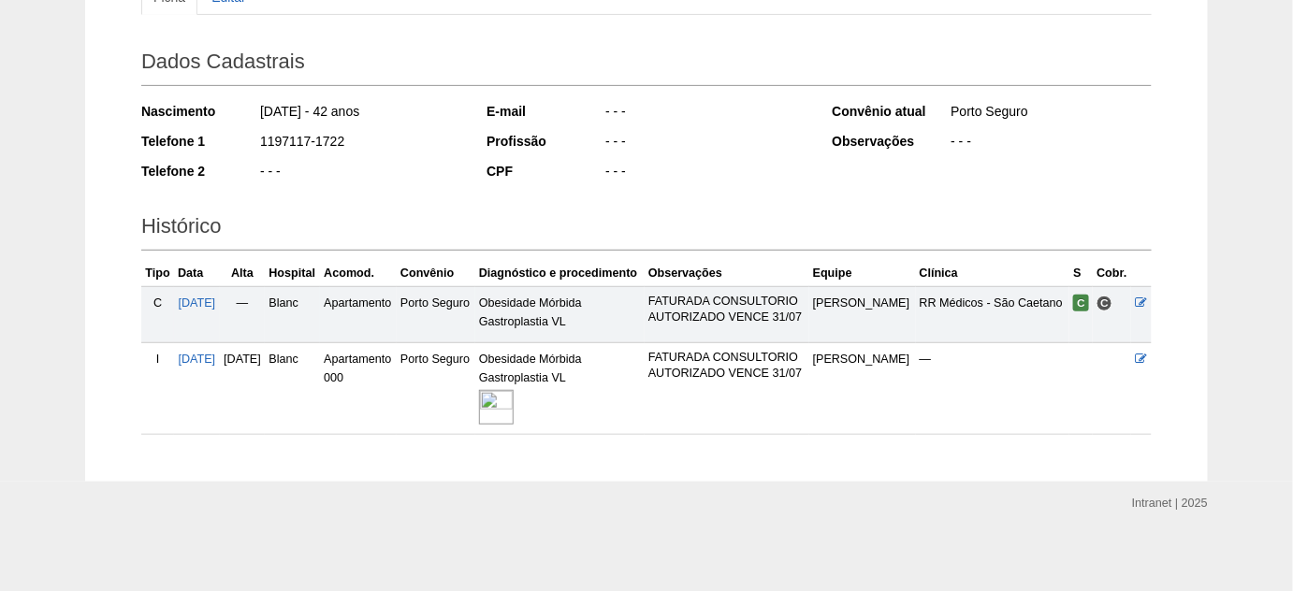
scroll to position [237, 0]
click at [514, 403] on img at bounding box center [496, 406] width 35 height 35
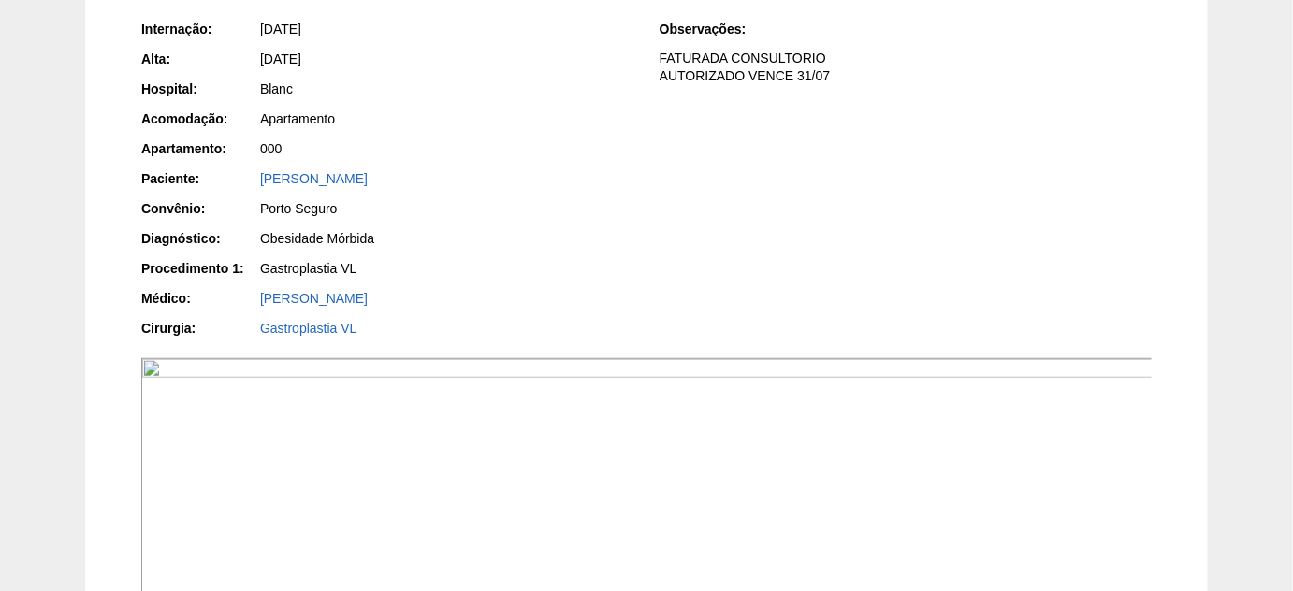
scroll to position [255, 0]
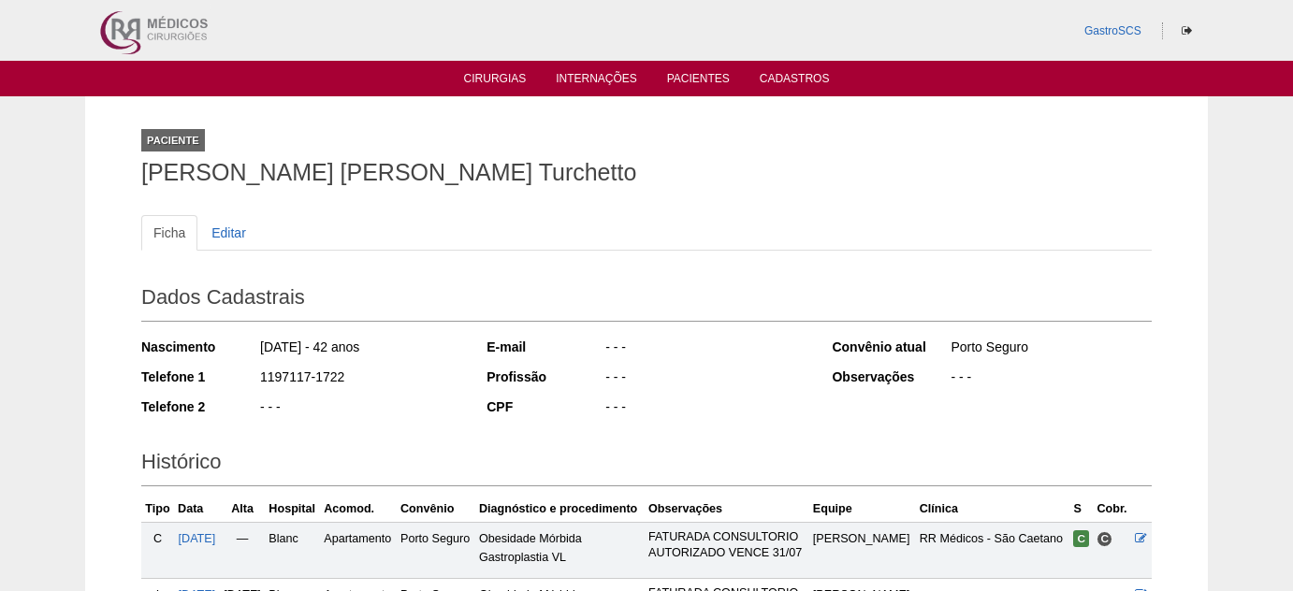
scroll to position [226, 0]
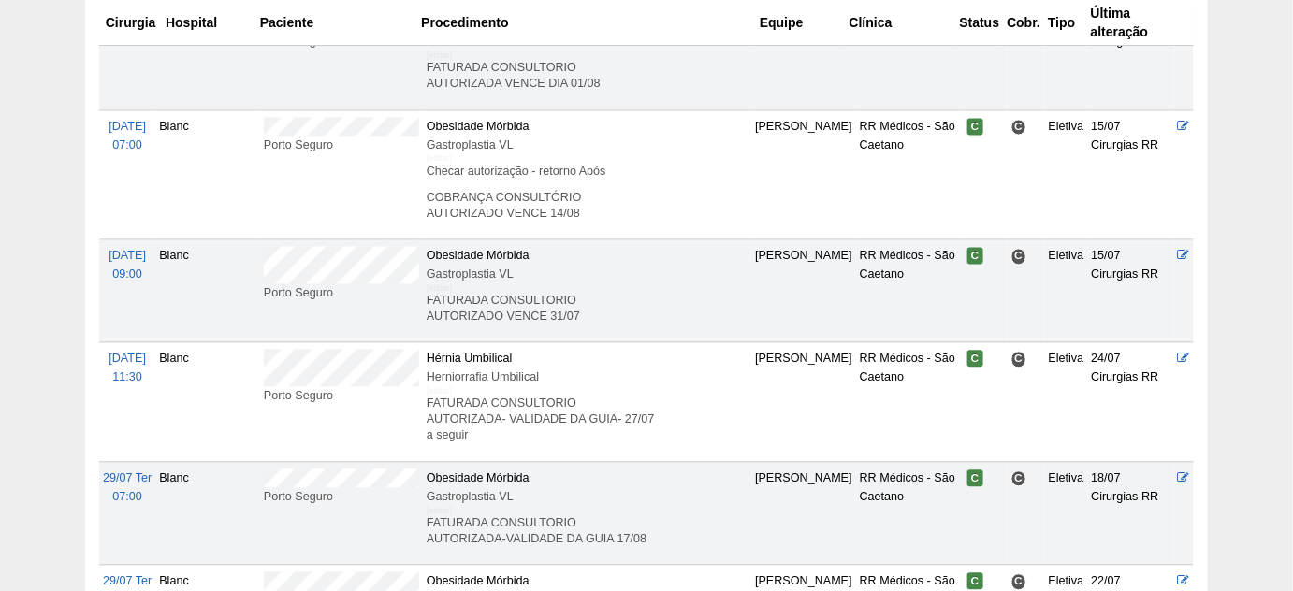
scroll to position [1189, 0]
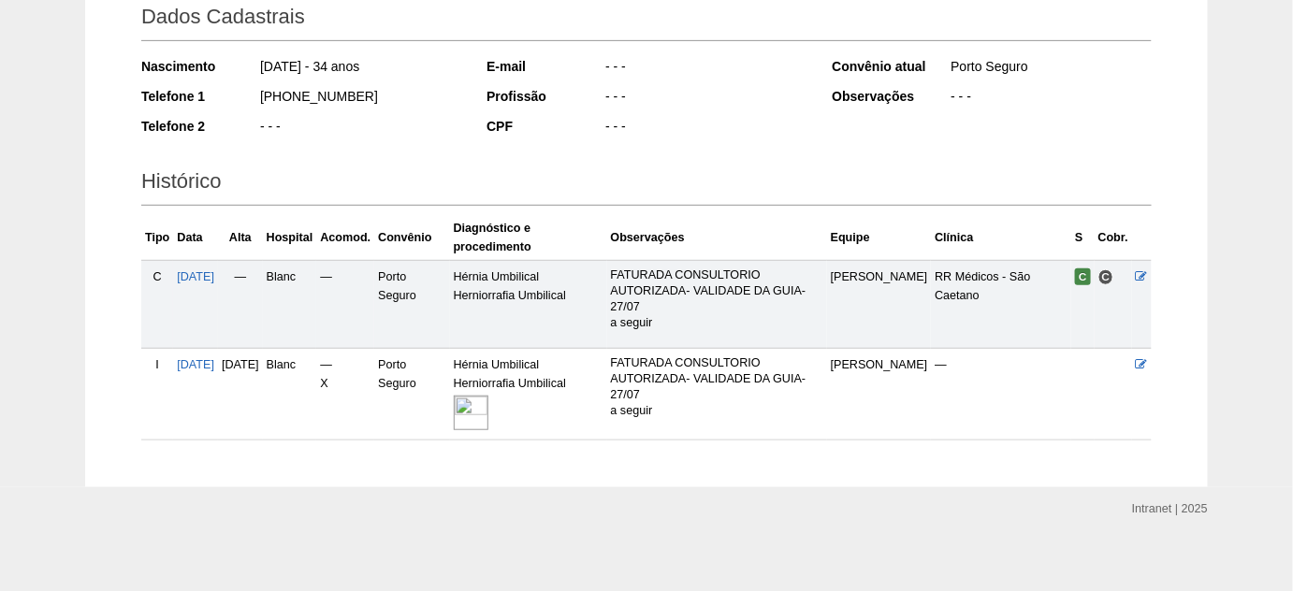
scroll to position [286, 0]
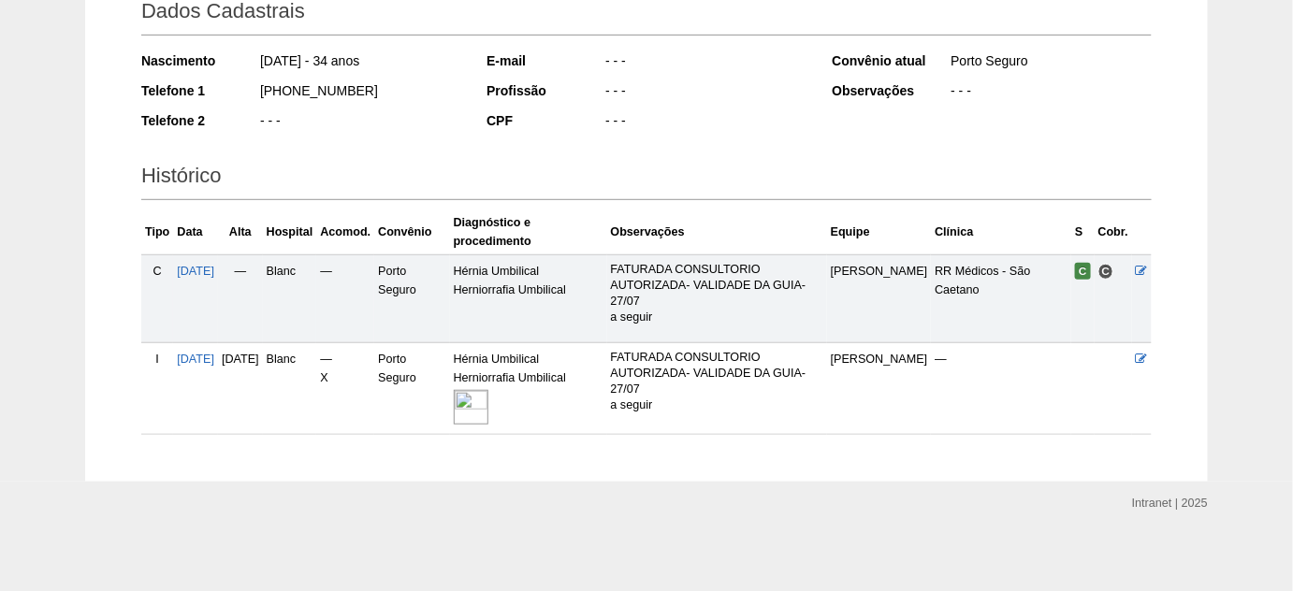
click at [489, 409] on img at bounding box center [471, 407] width 35 height 35
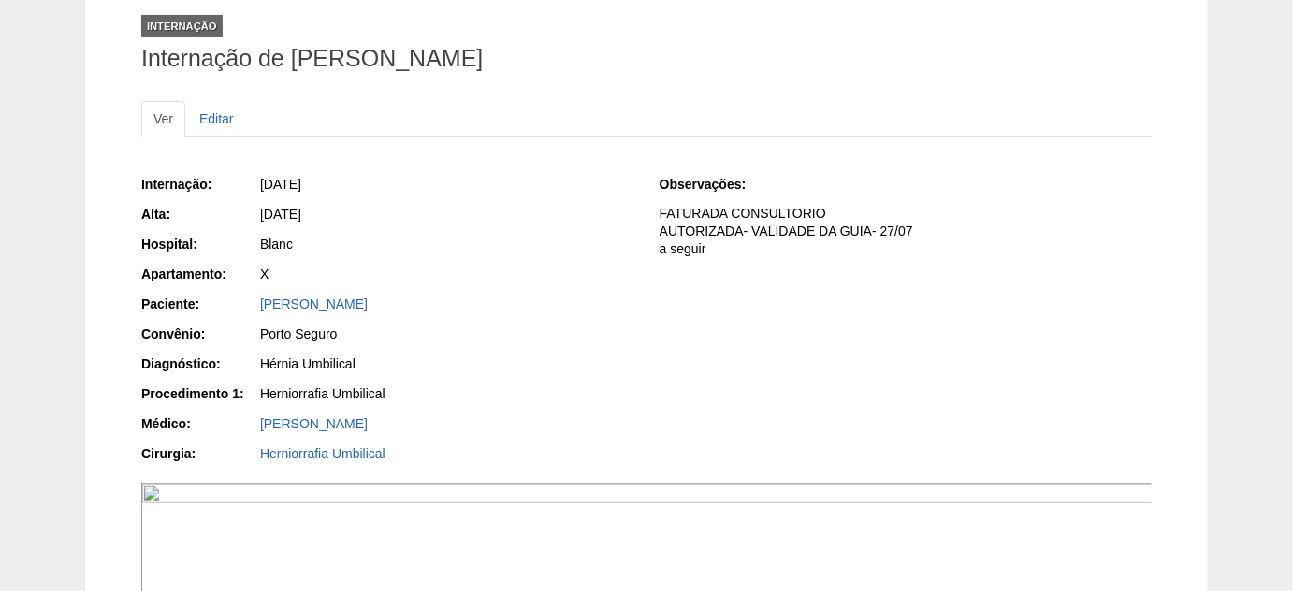
scroll to position [84, 0]
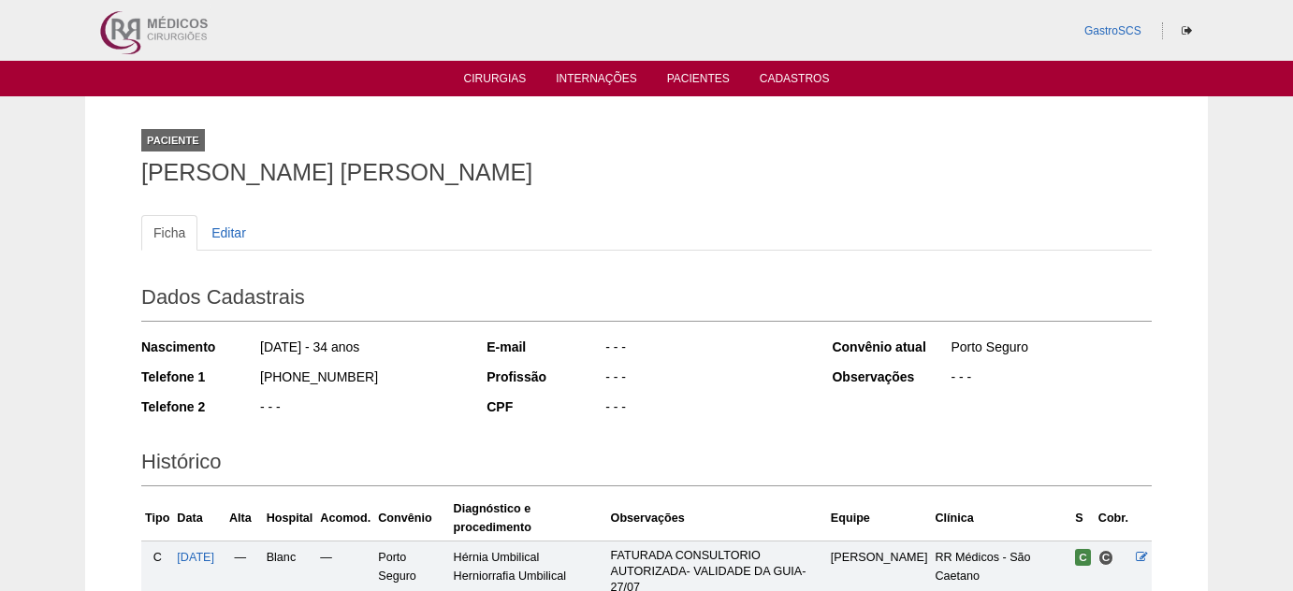
scroll to position [279, 0]
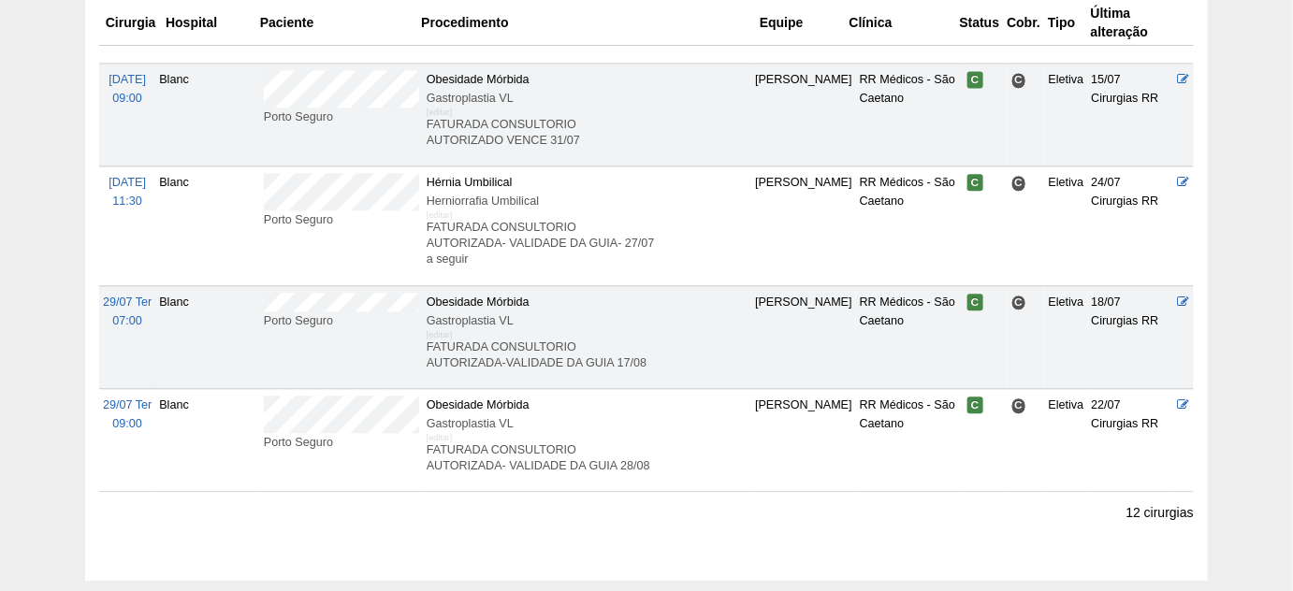
scroll to position [1359, 0]
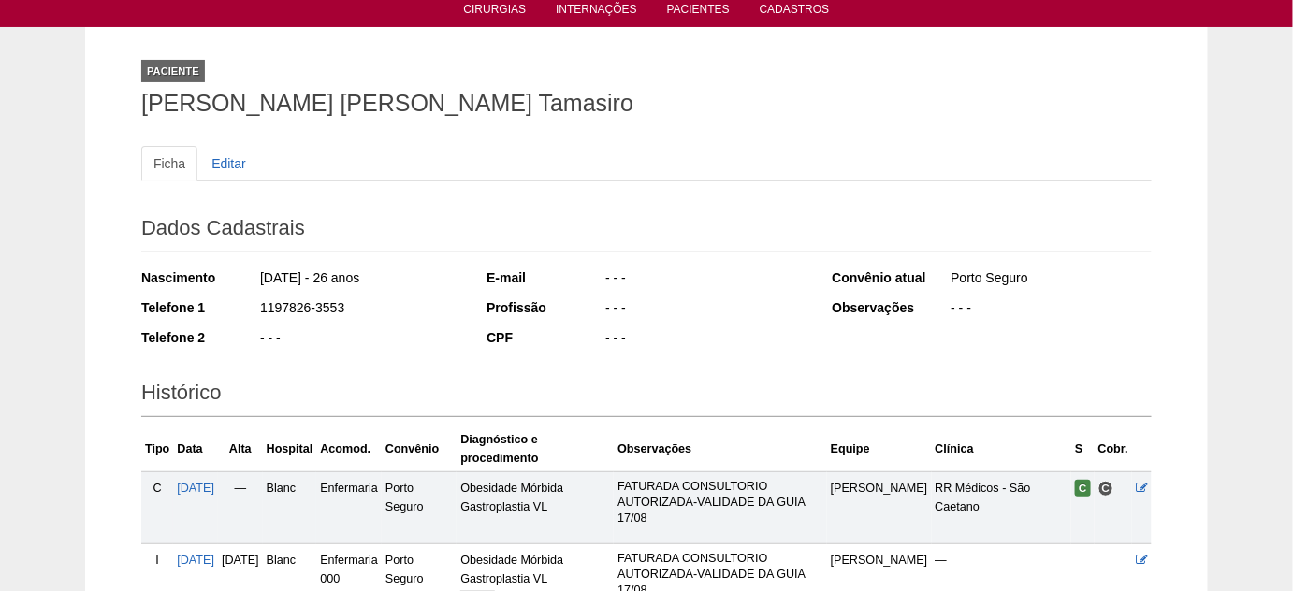
scroll to position [169, 0]
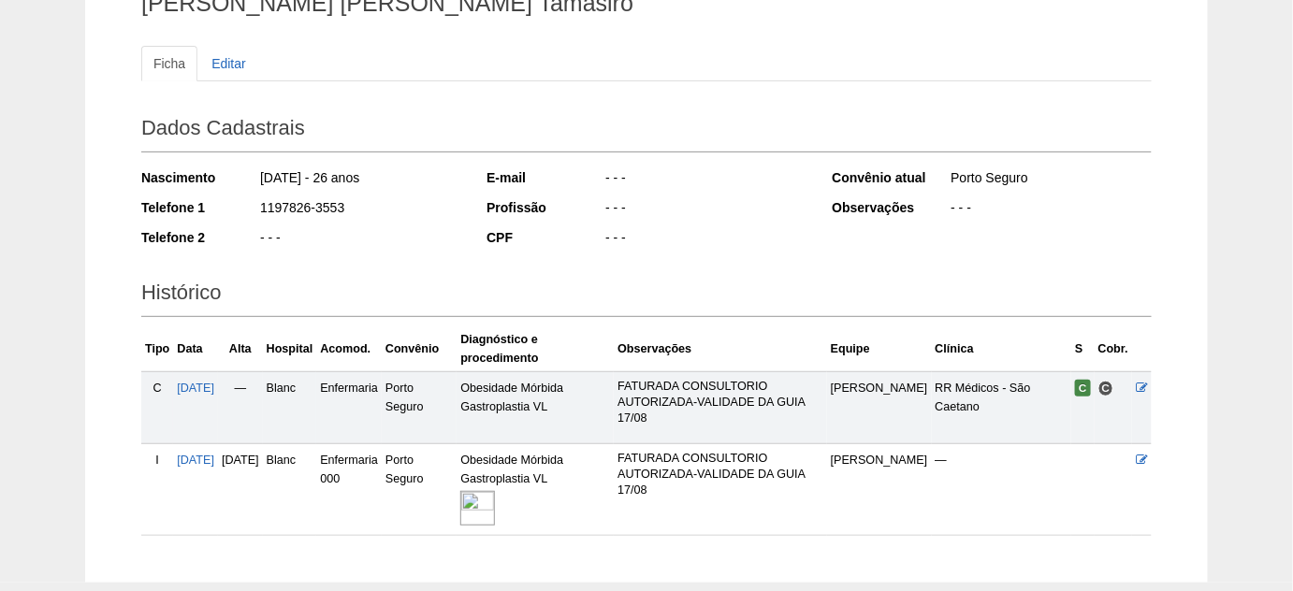
click at [495, 520] on img at bounding box center [477, 508] width 35 height 35
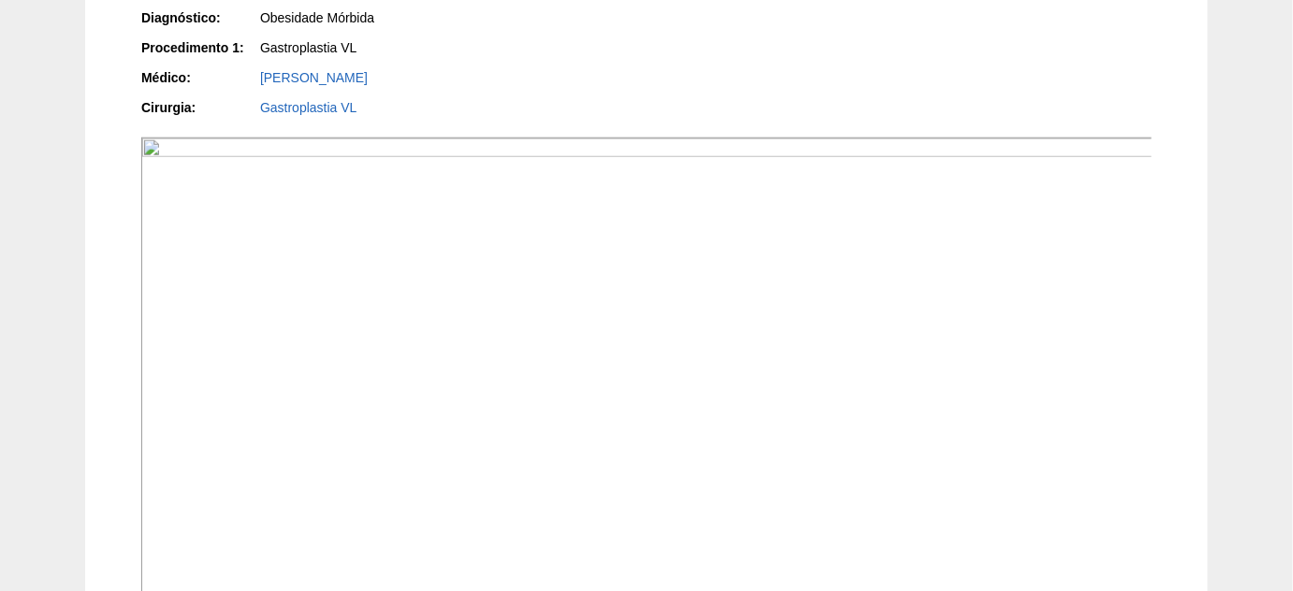
scroll to position [595, 0]
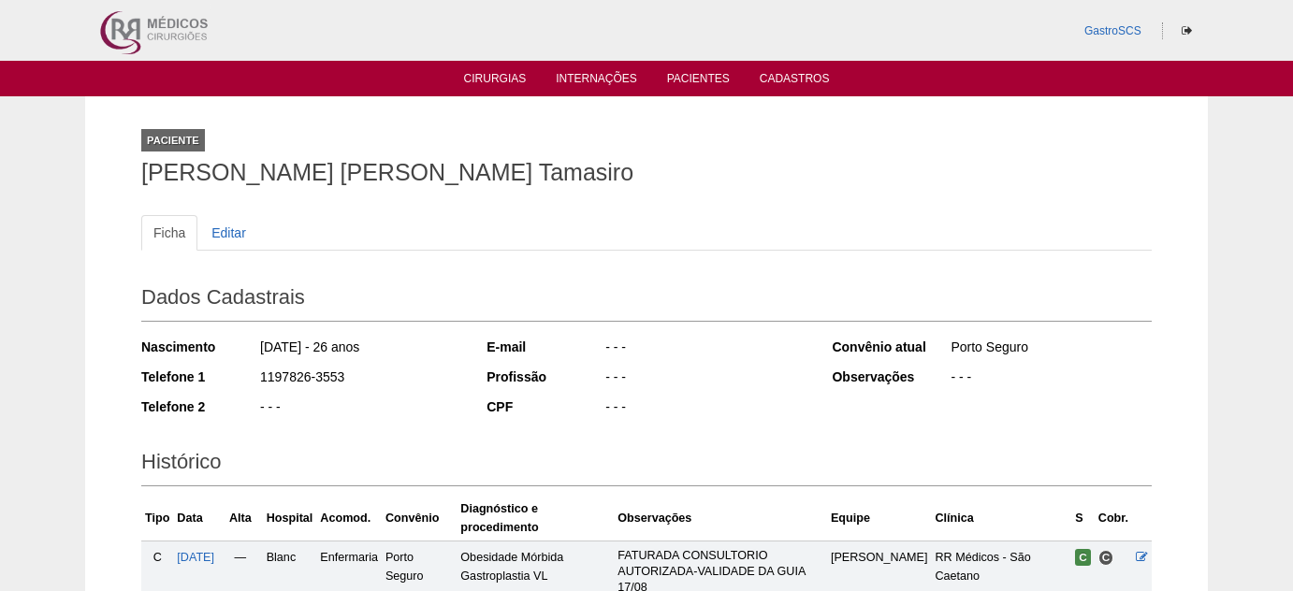
scroll to position [171, 0]
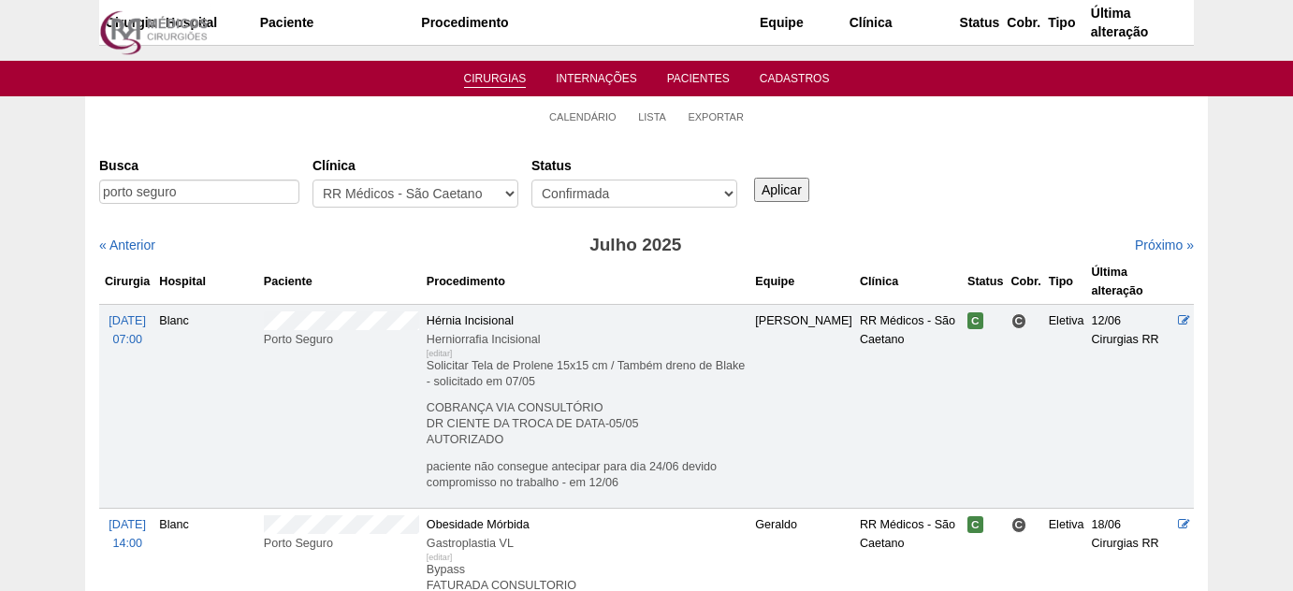
scroll to position [1359, 0]
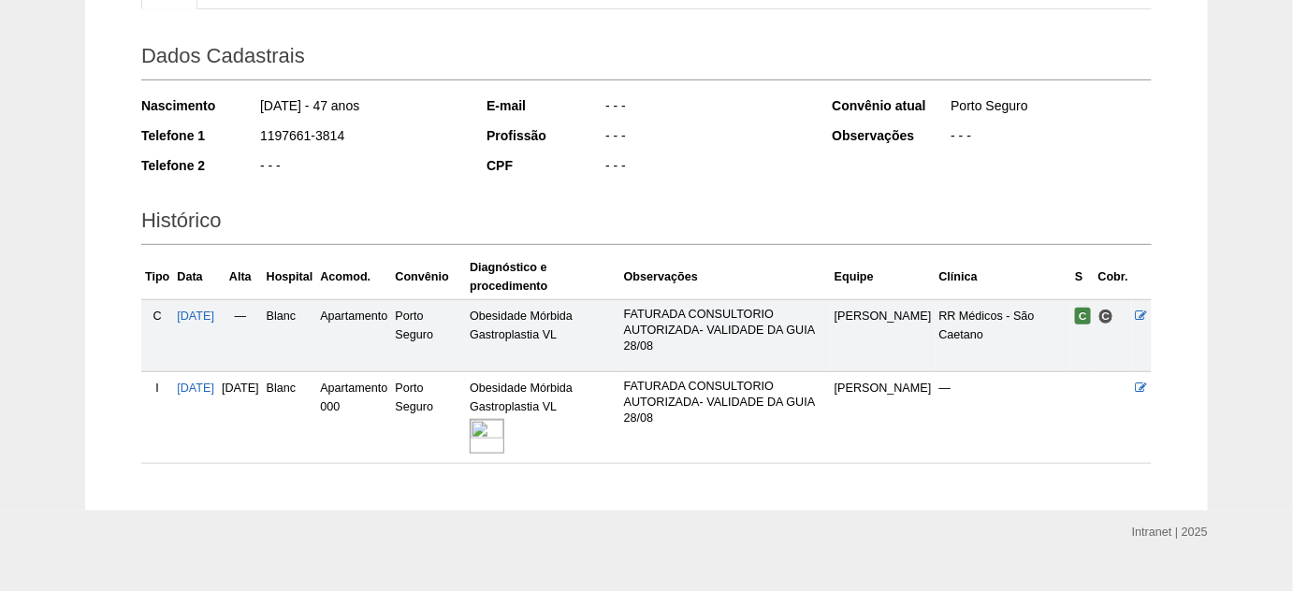
scroll to position [255, 0]
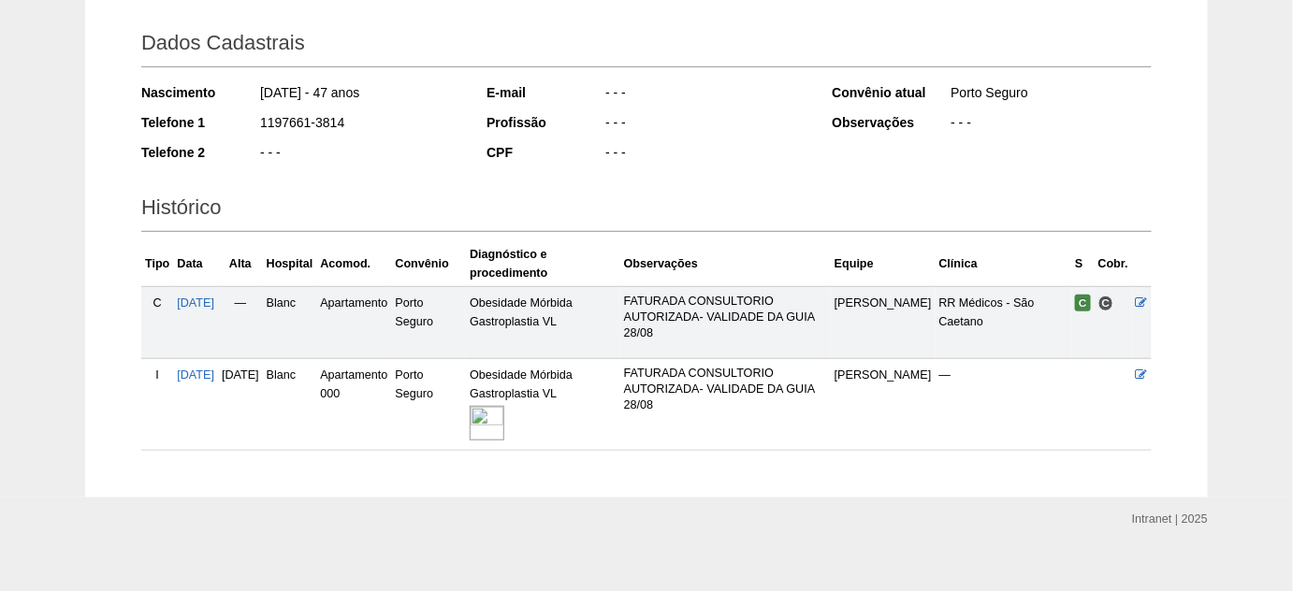
click at [504, 419] on img at bounding box center [487, 423] width 35 height 35
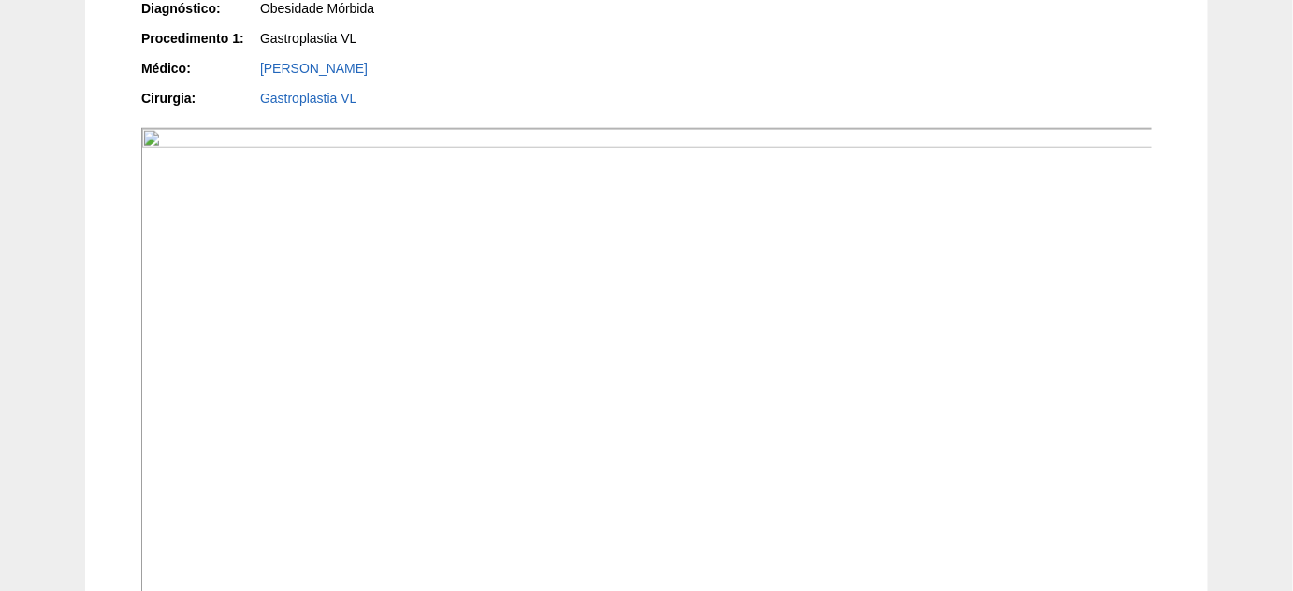
scroll to position [510, 0]
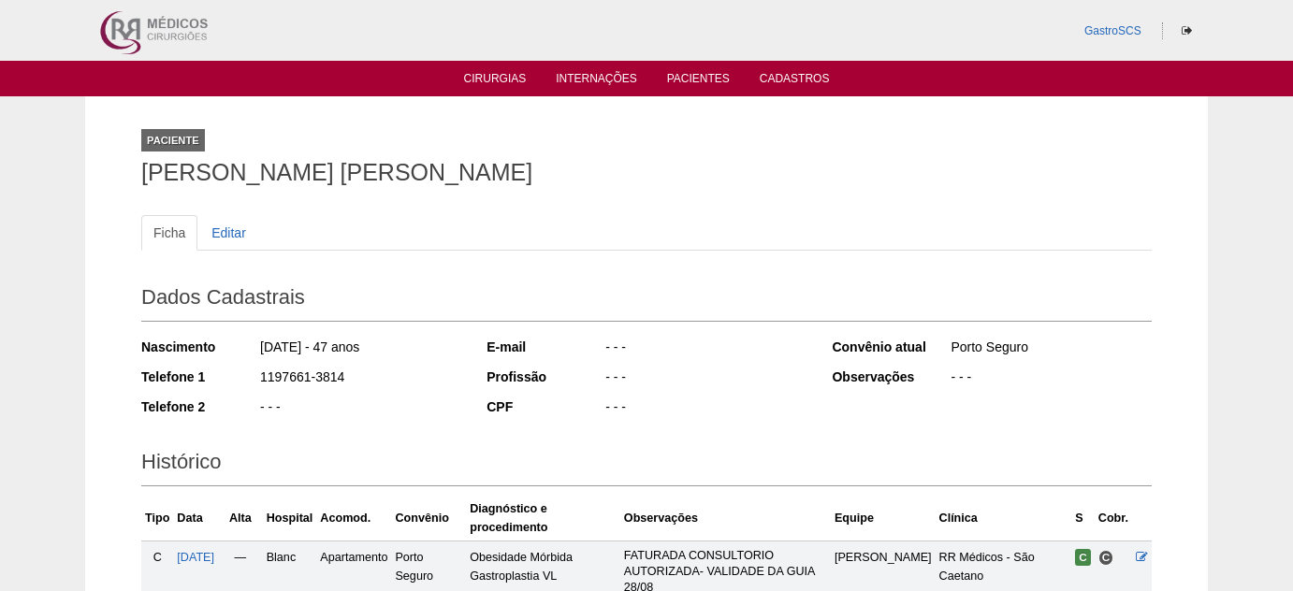
scroll to position [255, 0]
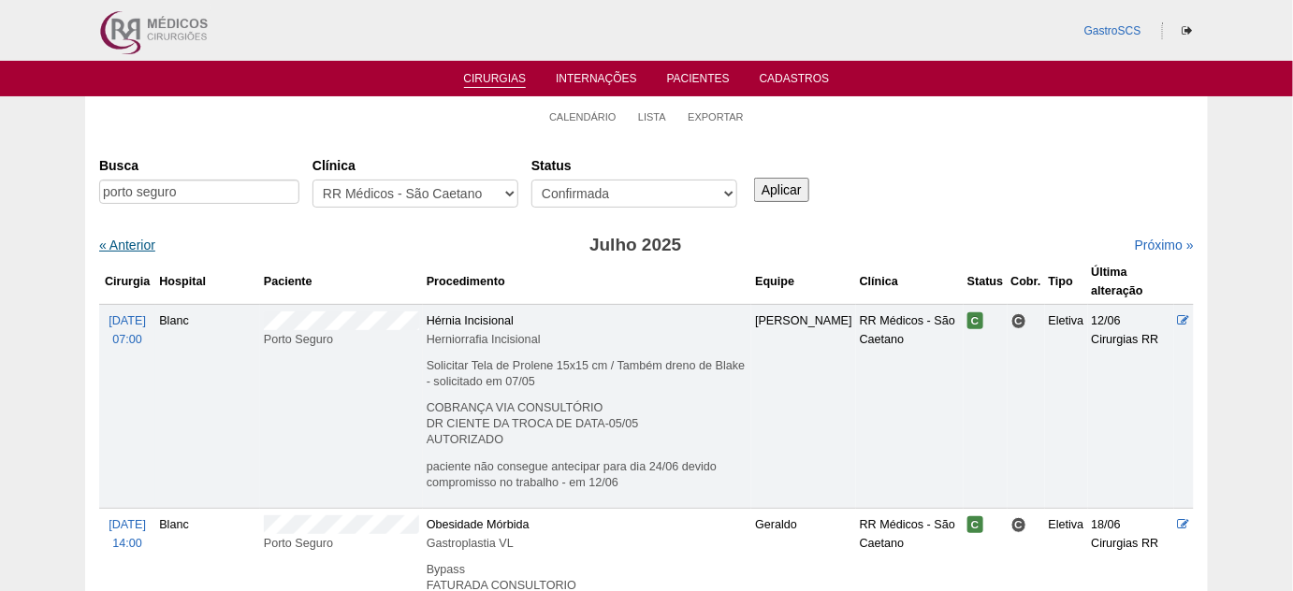
click at [138, 246] on link "« Anterior" at bounding box center [127, 245] width 56 height 15
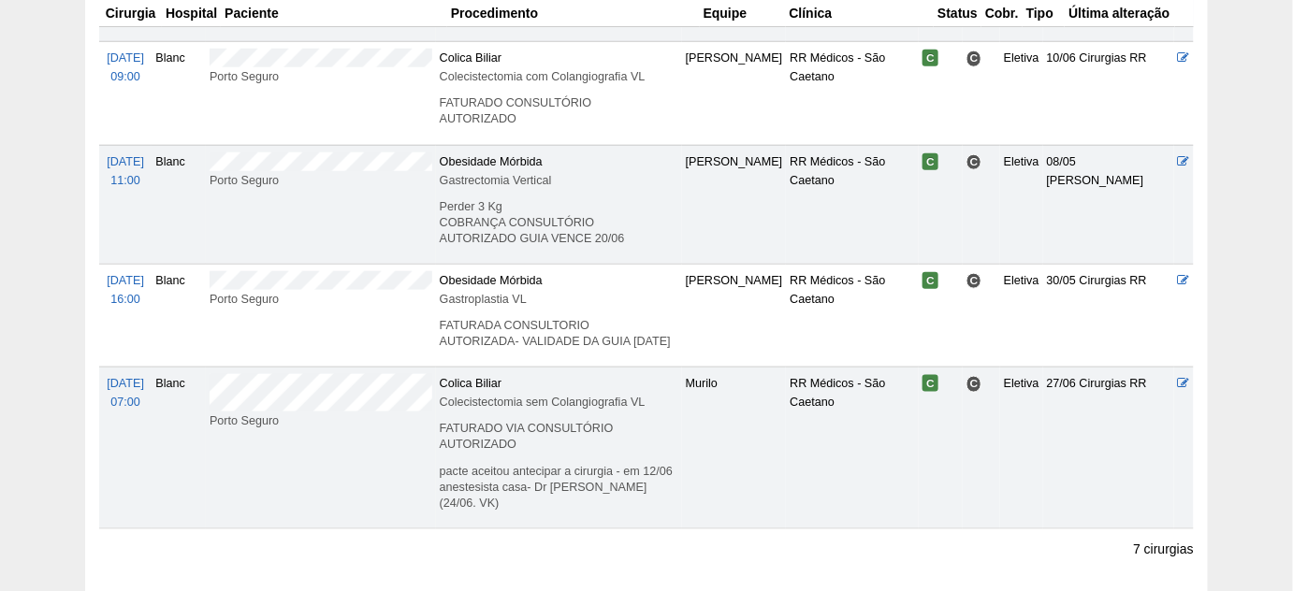
scroll to position [510, 0]
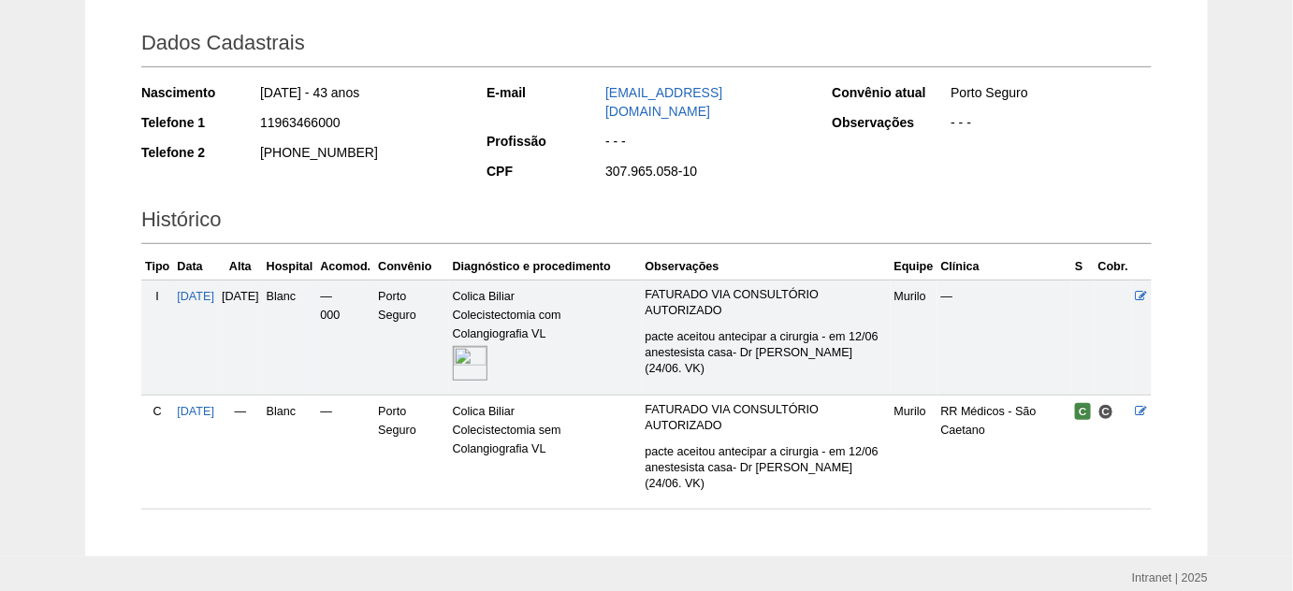
scroll to position [255, 0]
click at [488, 358] on img at bounding box center [470, 363] width 35 height 35
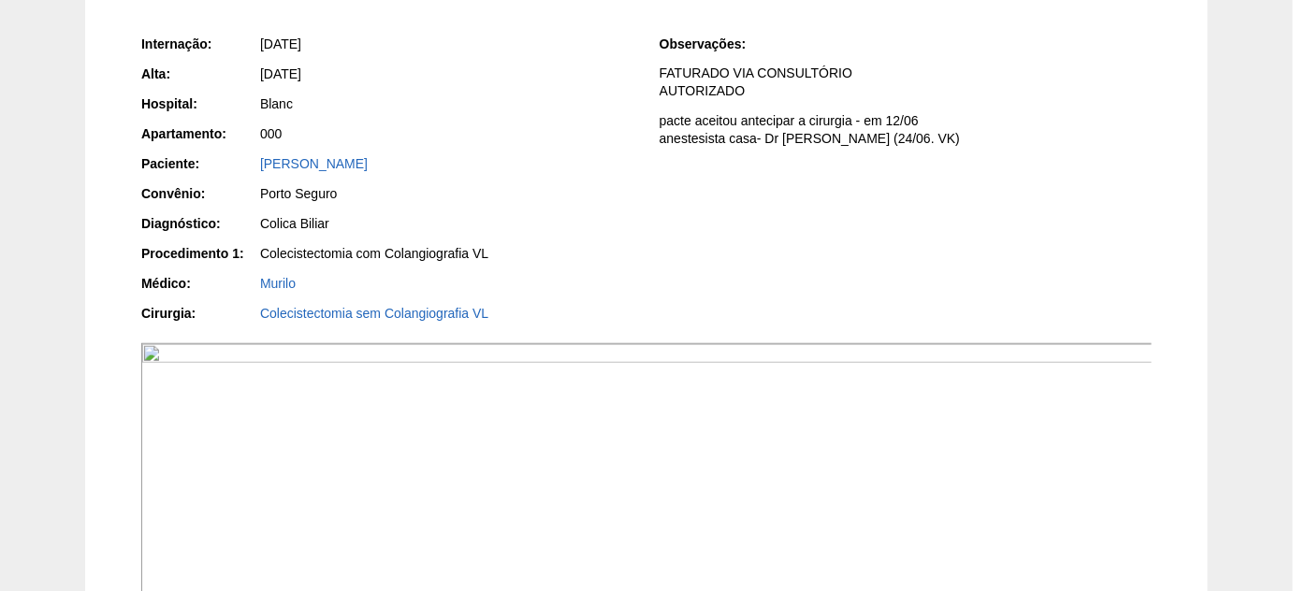
scroll to position [510, 0]
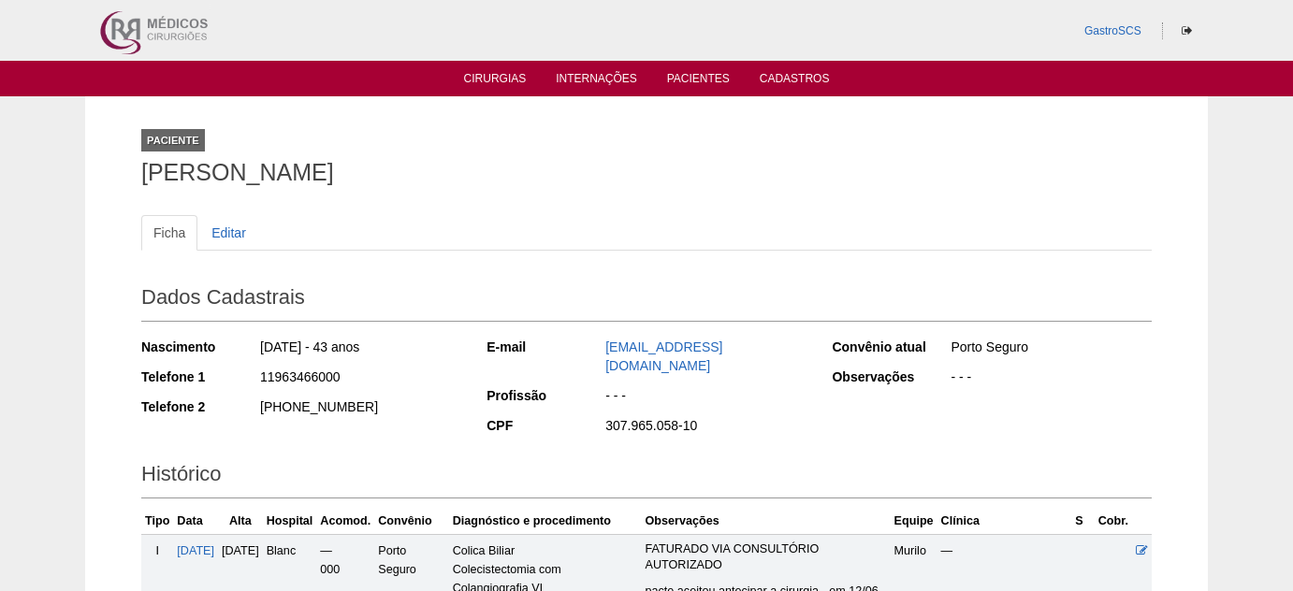
scroll to position [255, 0]
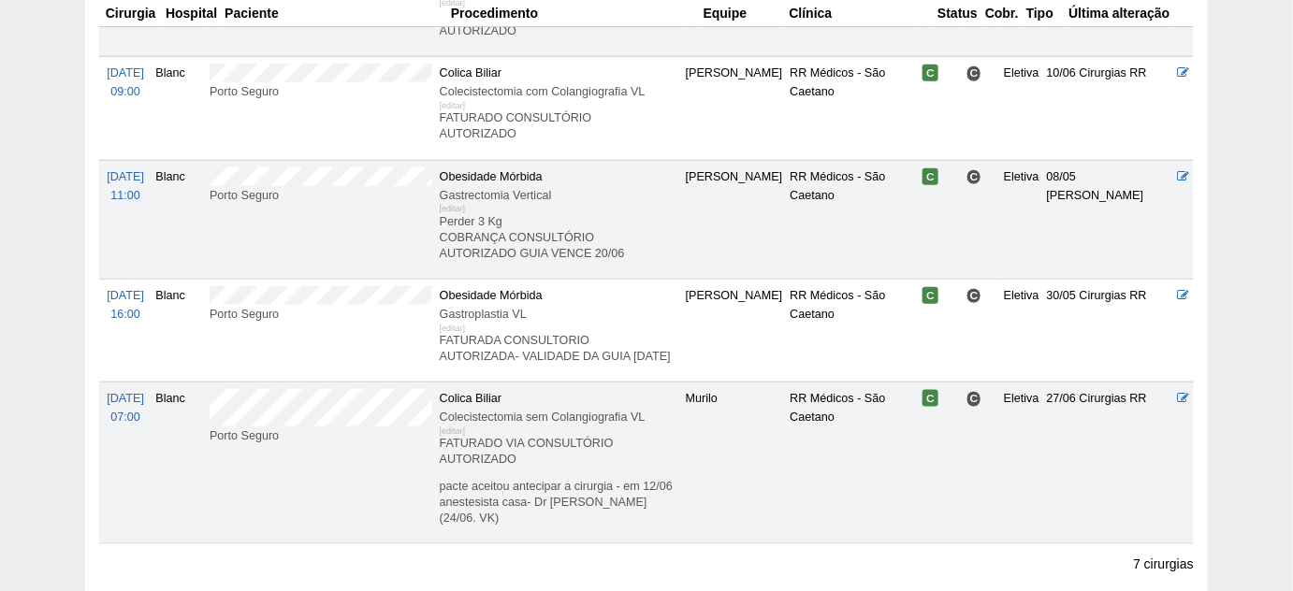
scroll to position [595, 0]
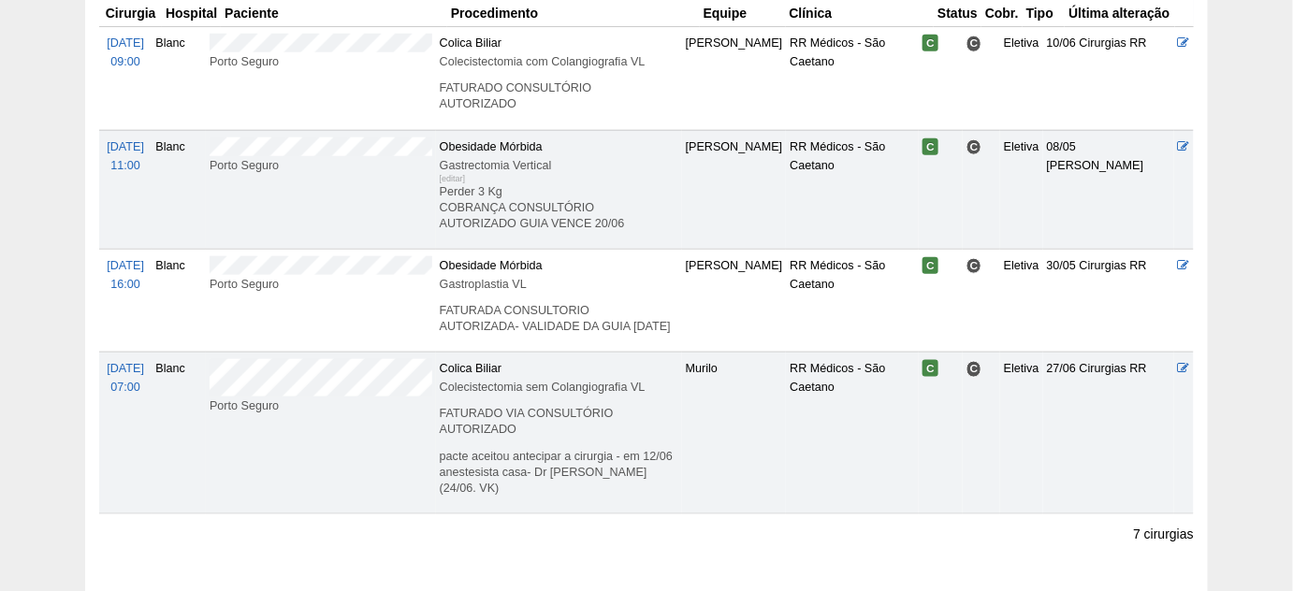
click at [2, 119] on div "Calendário Lista Exportar Cirurgias [GEOGRAPHIC_DATA] [GEOGRAPHIC_DATA] [GEOGRA…" at bounding box center [646, 52] width 1293 height 1102
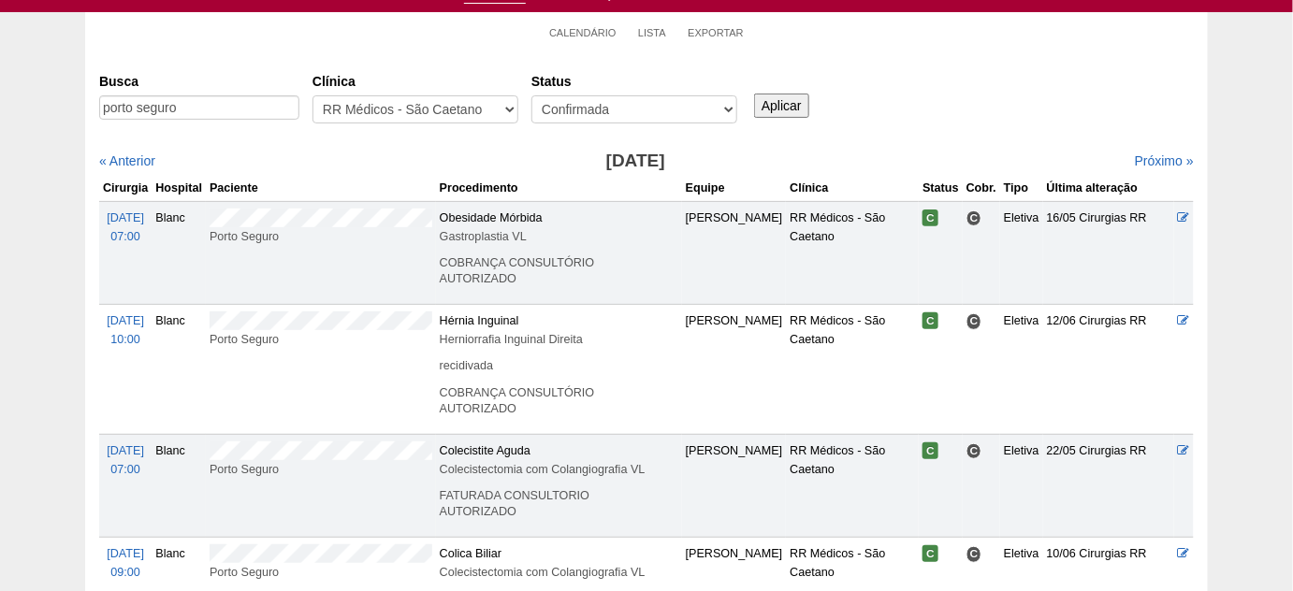
scroll to position [0, 0]
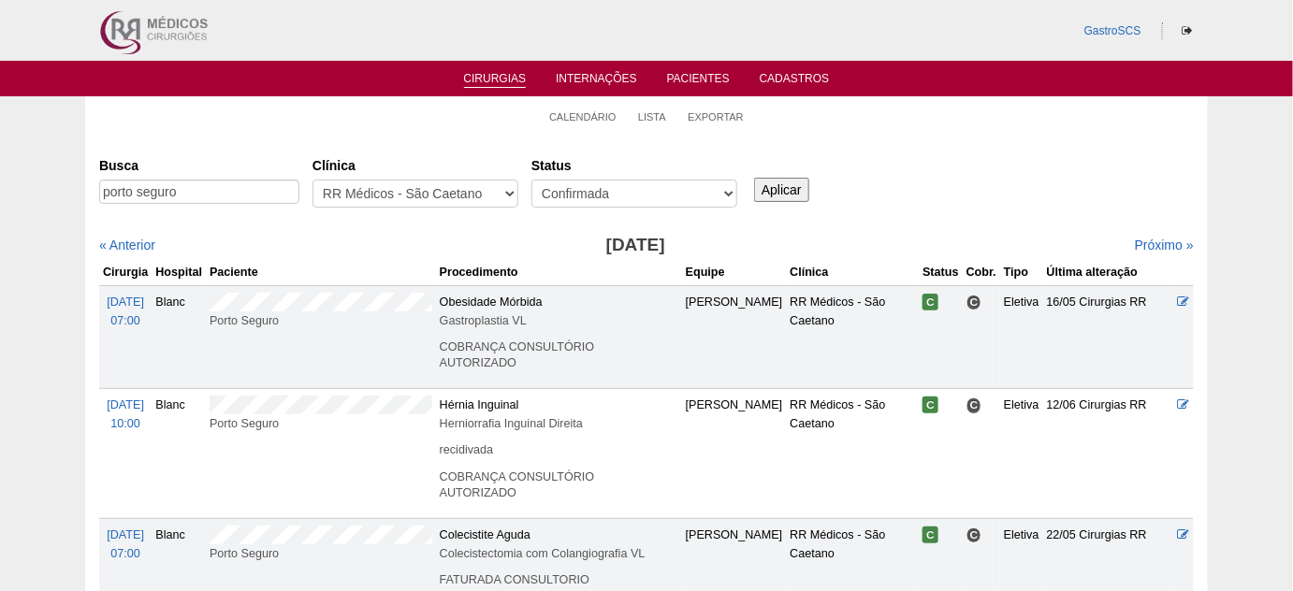
click at [498, 80] on link "Cirurgias" at bounding box center [495, 80] width 63 height 16
